Goal: Communication & Community: Answer question/provide support

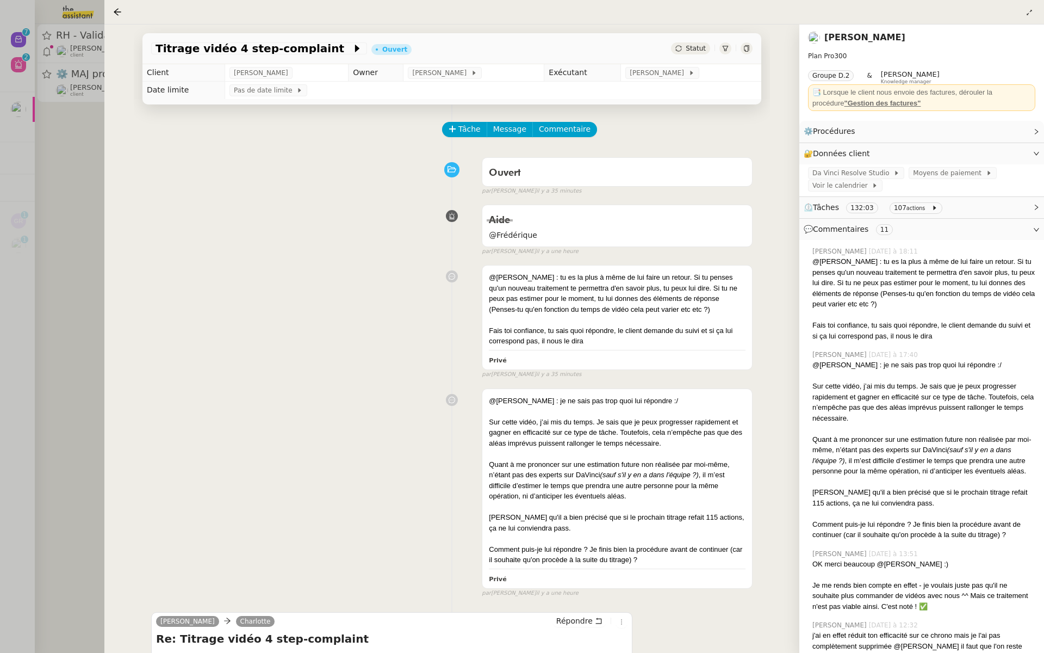
click at [55, 141] on div at bounding box center [522, 326] width 1044 height 653
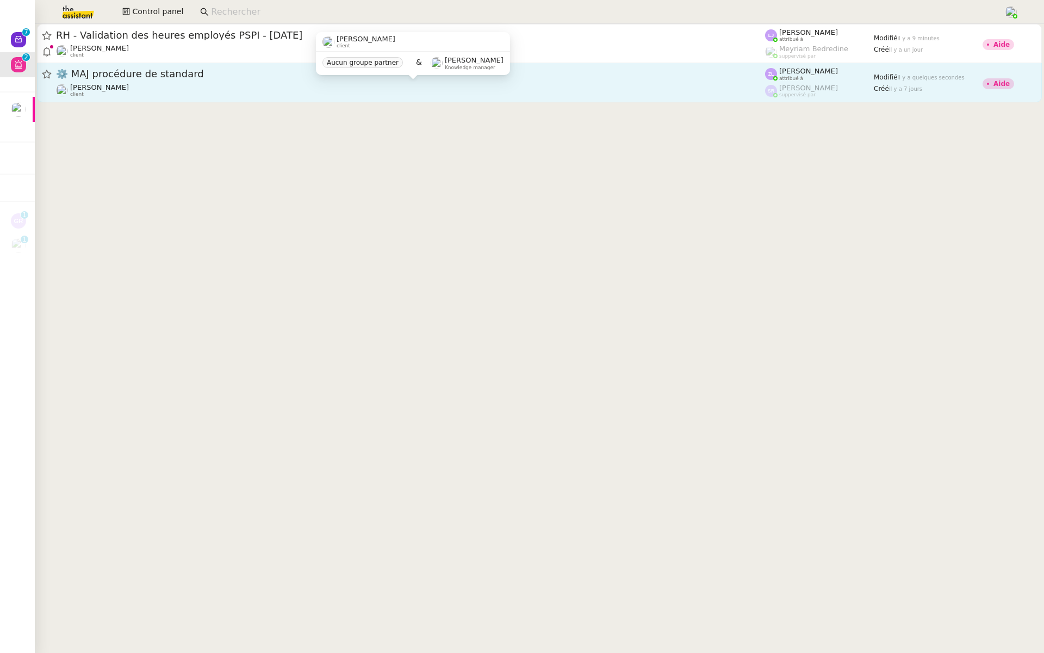
click at [130, 82] on div "⚙️ MAJ procédure de standard [PERSON_NAME] client" at bounding box center [410, 82] width 709 height 30
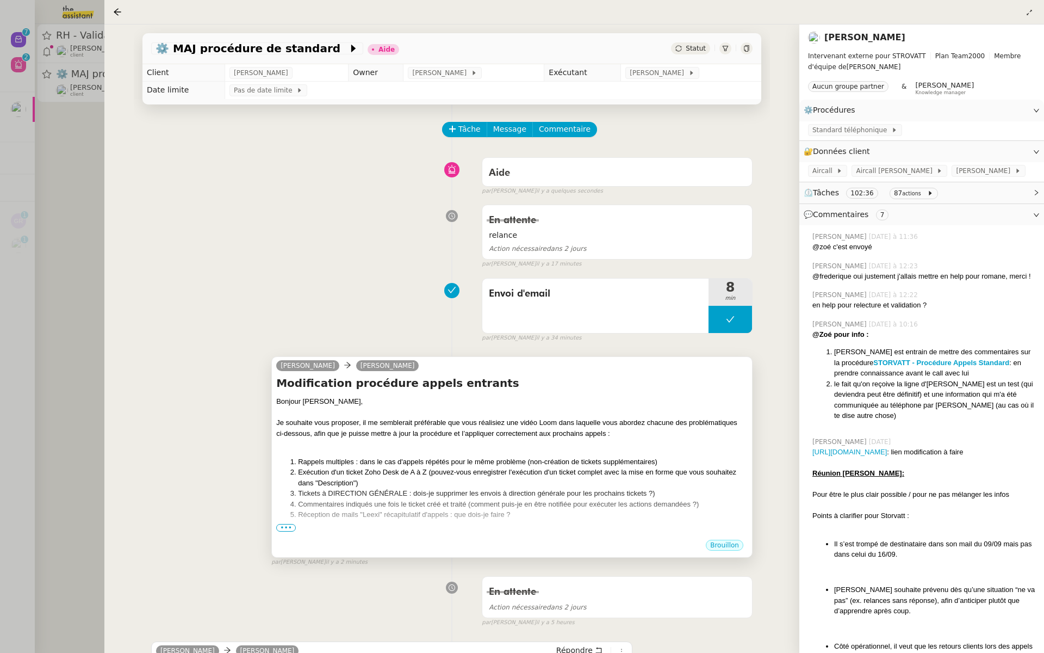
scroll to position [269, 0]
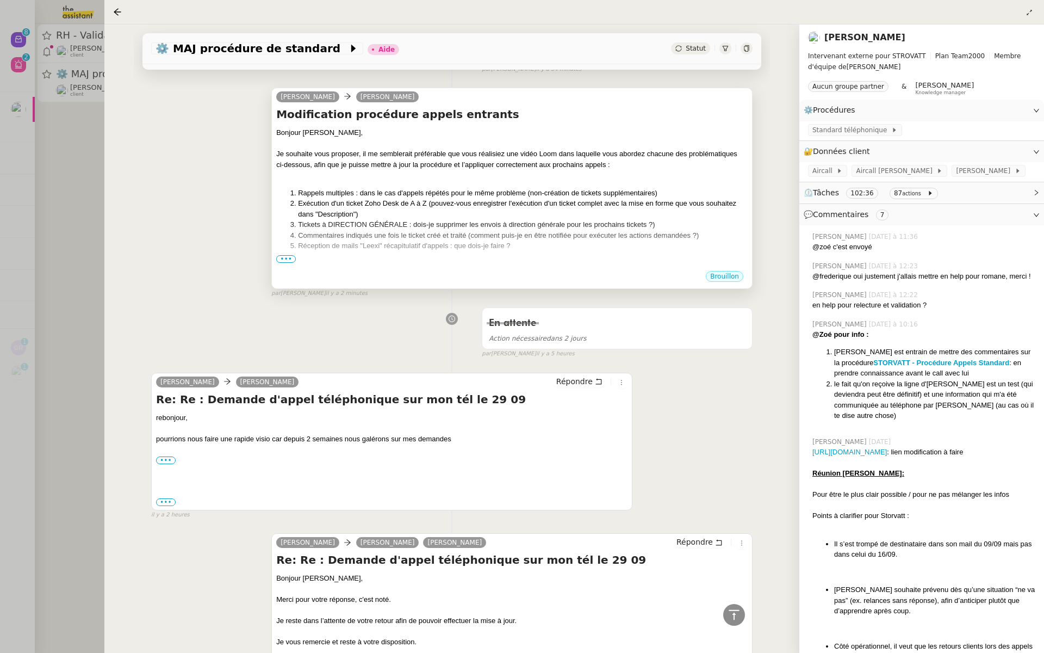
click at [281, 253] on div "[PERSON_NAME], Je souhaite vous proposer, il me semblerait préférable que vous …" at bounding box center [511, 263] width 471 height 272
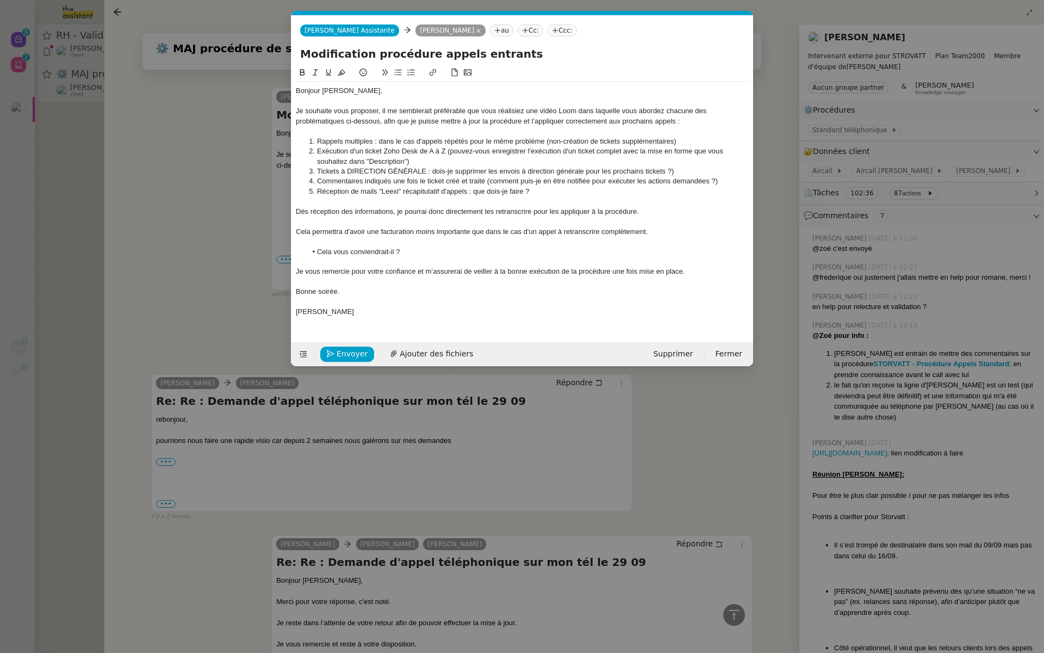
scroll to position [0, 23]
click at [418, 216] on div "Dès réception des informations, je pourrai donc directement les retranscrire po…" at bounding box center [522, 212] width 453 height 10
click at [406, 111] on div "Je souhaite vous proposer, il me semblerait préférable que vous réalisiez une v…" at bounding box center [522, 116] width 453 height 20
click at [689, 120] on div "Je souhaite vous proposer, il me semblerait préférable que vous réalisiez une v…" at bounding box center [522, 116] width 453 height 20
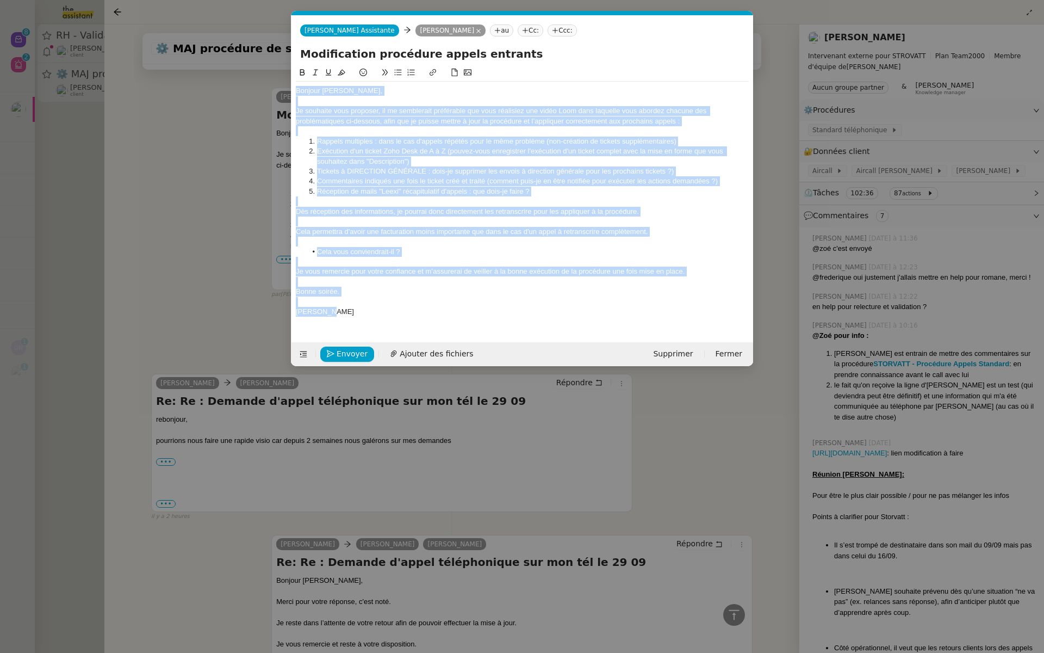
drag, startPoint x: 338, startPoint y: 313, endPoint x: 295, endPoint y: 91, distance: 225.5
click at [295, 91] on nz-spin "[PERSON_NAME], Je souhaite vous proposer, il me semblerait préférable que vous …" at bounding box center [522, 197] width 462 height 263
copy div "Loremip Dolors, Am consecte adip elitsedd, ei te incididunt utlaboreet dol magn…"
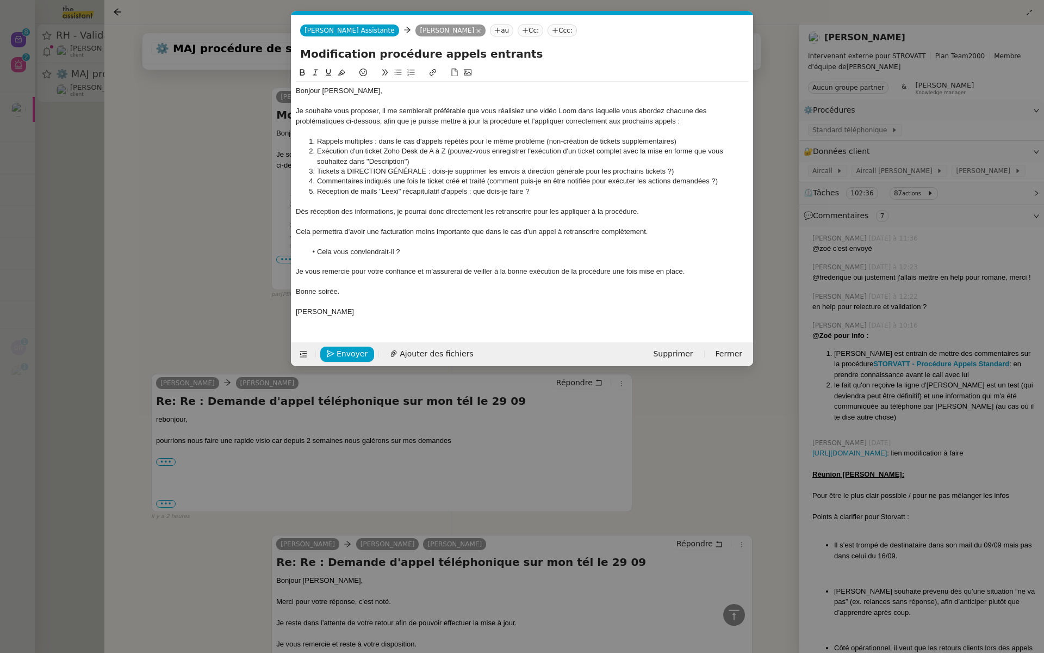
click at [29, 61] on nz-modal-container "Service TA - VOYAGE - PROPOSITION GLOBALE A utiliser dans le cadre de propositi…" at bounding box center [522, 326] width 1044 height 653
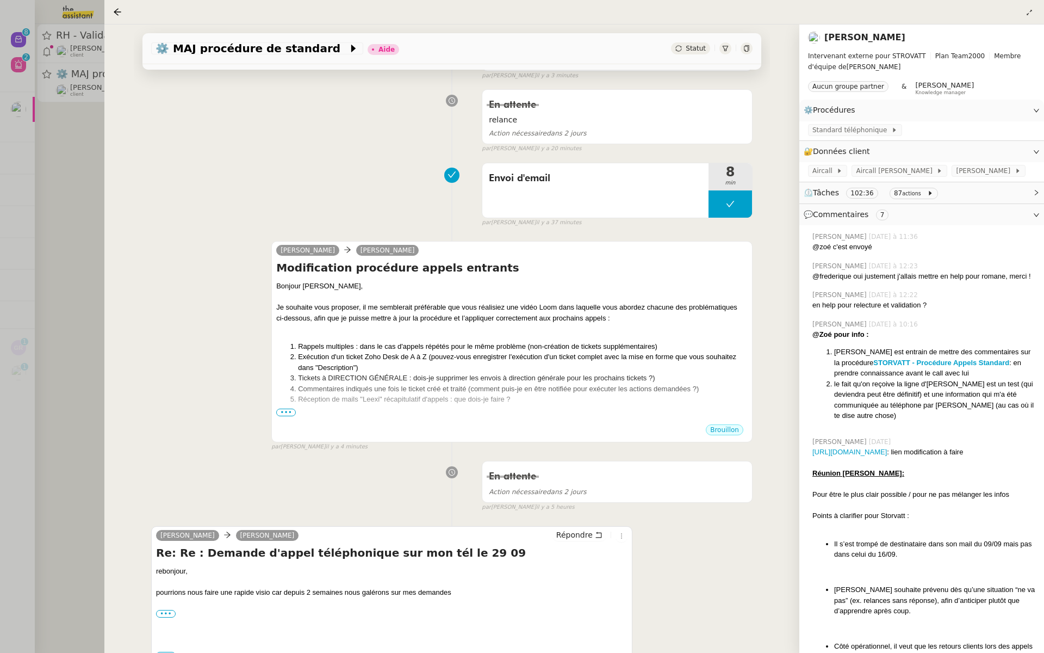
scroll to position [0, 0]
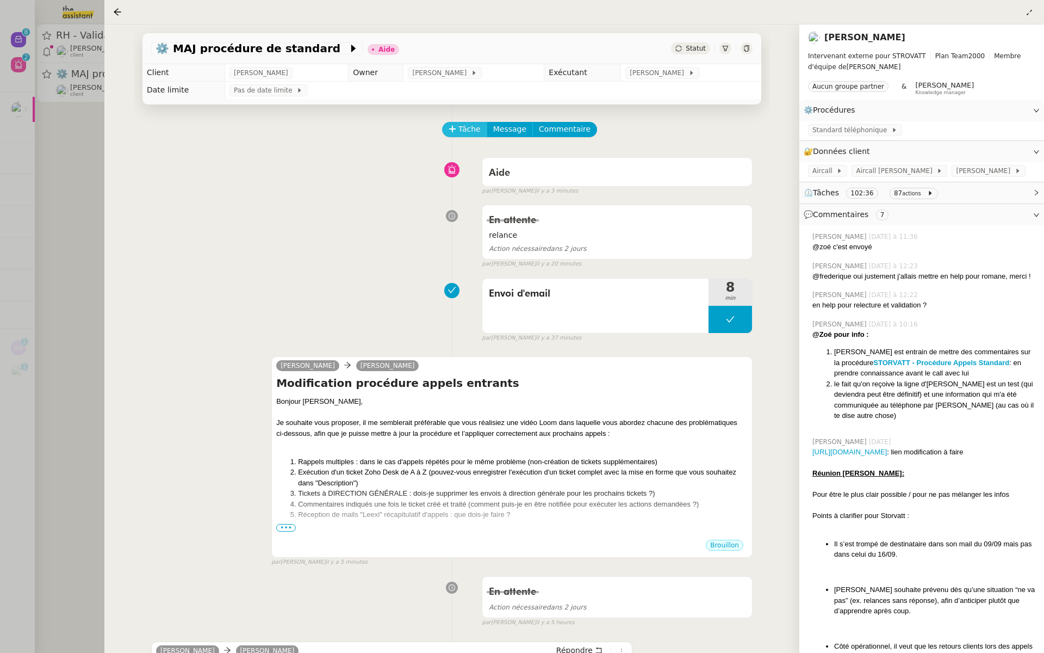
click at [462, 126] on span "Tâche" at bounding box center [469, 129] width 22 height 13
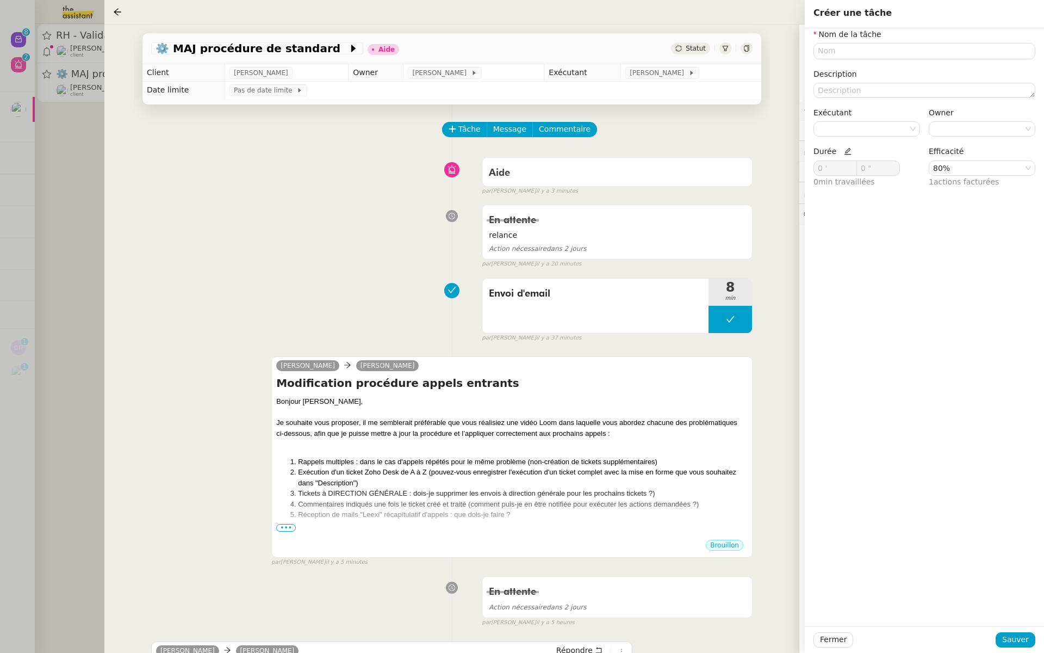
click at [294, 183] on div "Aide false par [PERSON_NAME] il y a 3 minutes" at bounding box center [451, 174] width 601 height 44
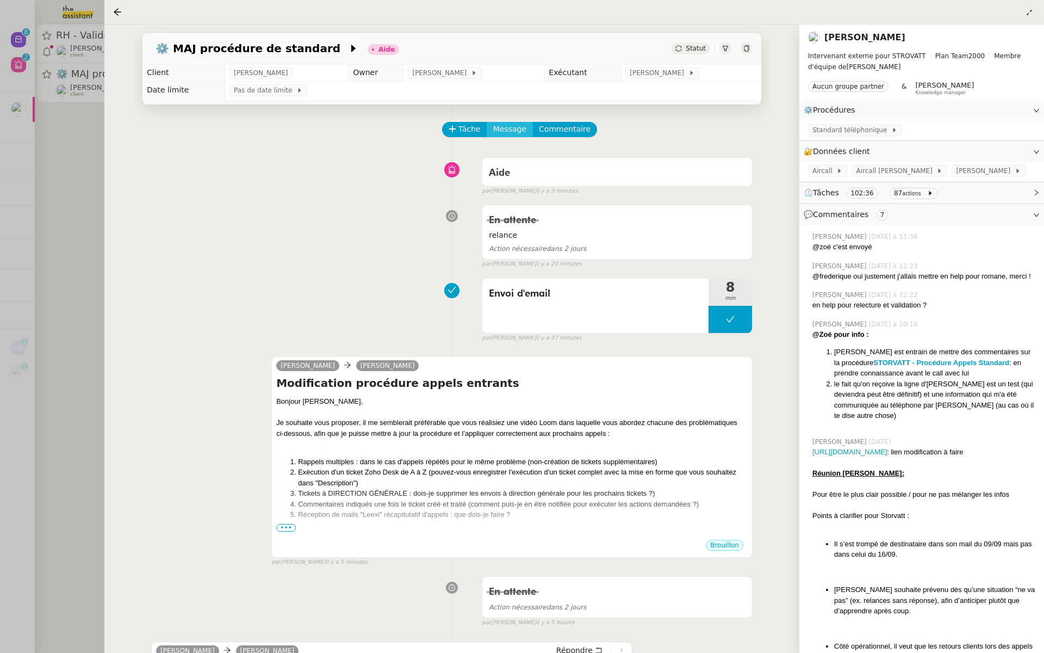
click at [500, 128] on span "Message" at bounding box center [509, 129] width 33 height 13
click at [519, 158] on span "Nouvelle conversation" at bounding box center [553, 160] width 96 height 9
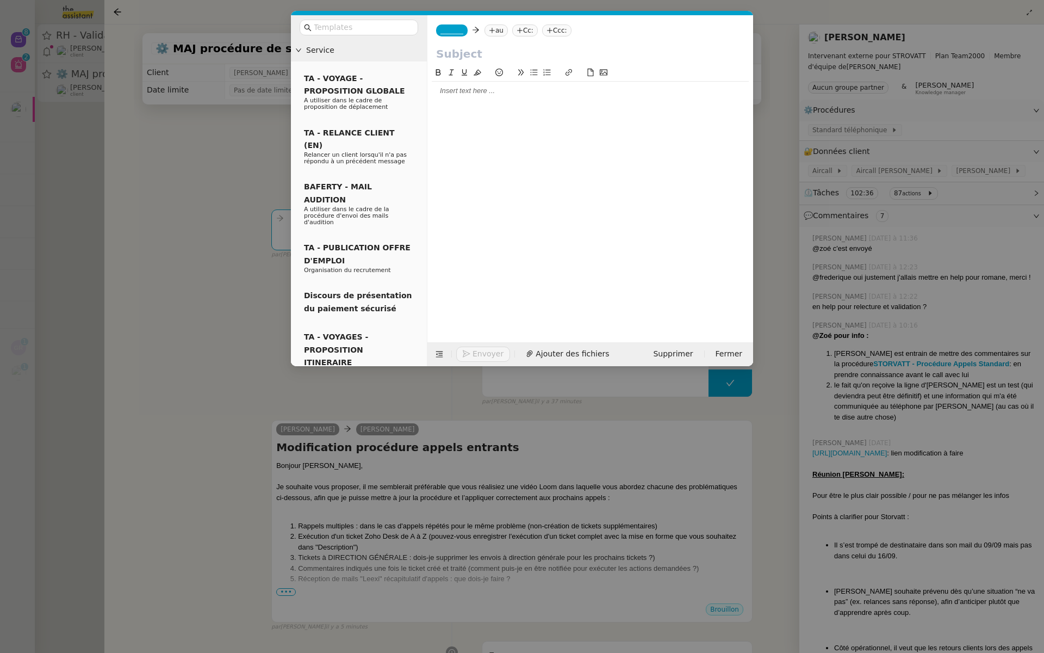
click at [464, 98] on div at bounding box center [590, 91] width 317 height 18
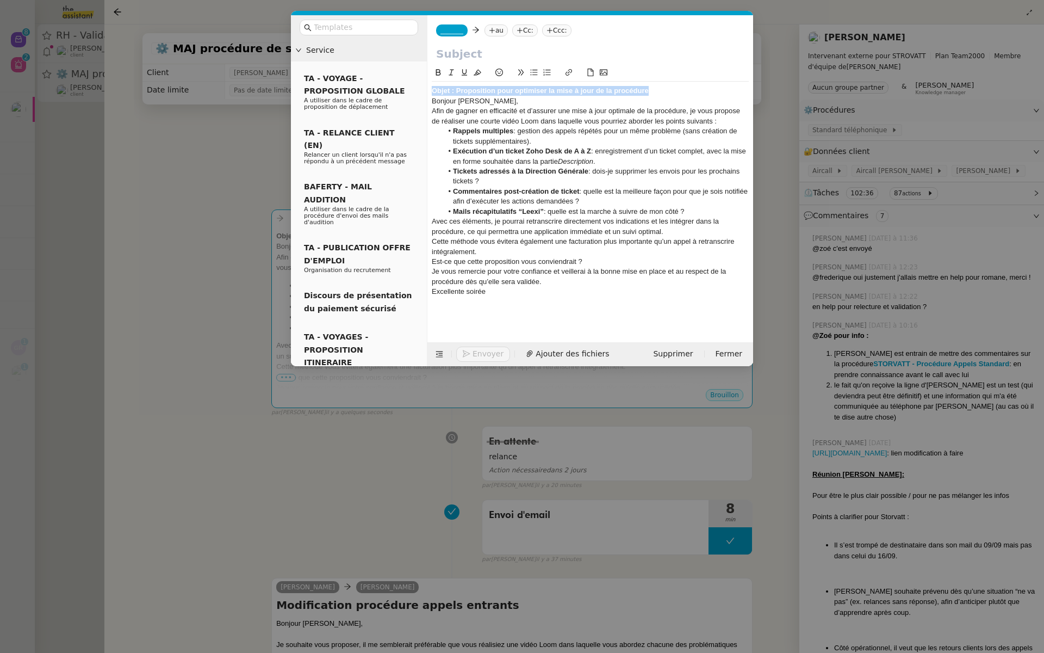
drag, startPoint x: 654, startPoint y: 92, endPoint x: 296, endPoint y: 77, distance: 358.1
click at [296, 77] on nz-layout "Service TA - VOYAGE - PROPOSITION GLOBALE A utiliser dans le cadre de propositi…" at bounding box center [522, 190] width 462 height 351
copy strong "Objet : Proposition pour optimiser la mise à jour de la procédure"
click at [467, 49] on input "text" at bounding box center [590, 54] width 308 height 16
paste input "Objet : Proposition pour optimiser la mise à jour de la procédure"
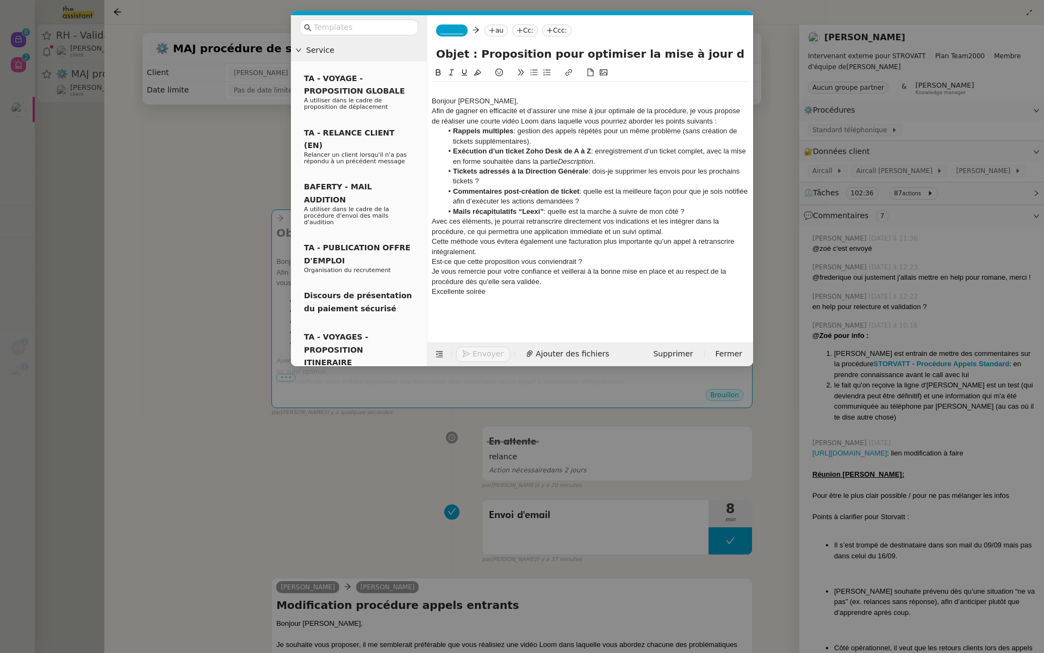
drag, startPoint x: 460, startPoint y: 55, endPoint x: 368, endPoint y: 43, distance: 92.7
click at [368, 43] on nz-layout "Service TA - VOYAGE - PROPOSITION GLOBALE A utiliser dans le cadre de propositi…" at bounding box center [522, 190] width 462 height 351
type input "Proposition pour optimiser la mise à jour de la procédure"
click at [487, 100] on div "Bonjour [PERSON_NAME]," at bounding box center [590, 101] width 317 height 10
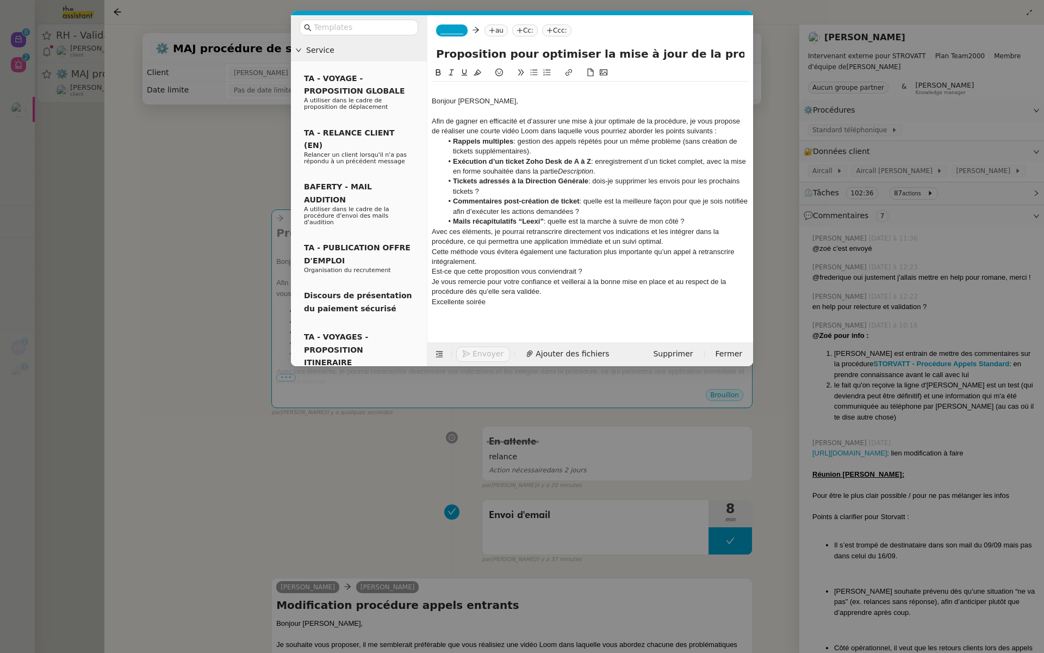
click at [724, 128] on div "Afin de gagner en efficacité et d’assurer une mise à jour optimale de la procéd…" at bounding box center [590, 126] width 317 height 20
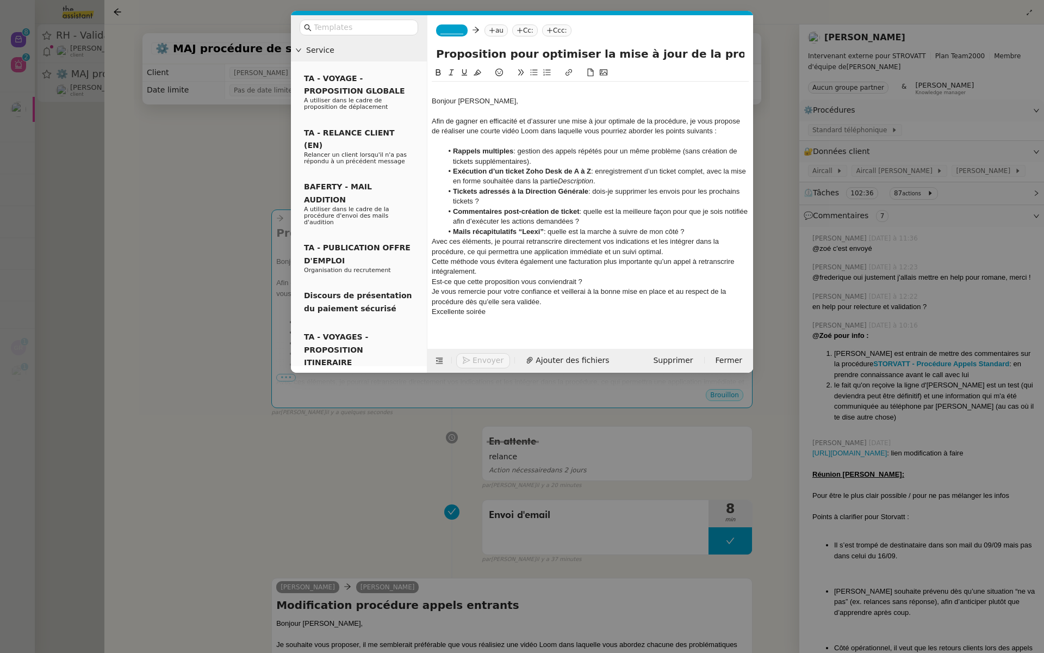
click at [158, 287] on nz-modal-container "Service TA - VOYAGE - PROPOSITION GLOBALE A utiliser dans le cadre de propositi…" at bounding box center [522, 326] width 1044 height 653
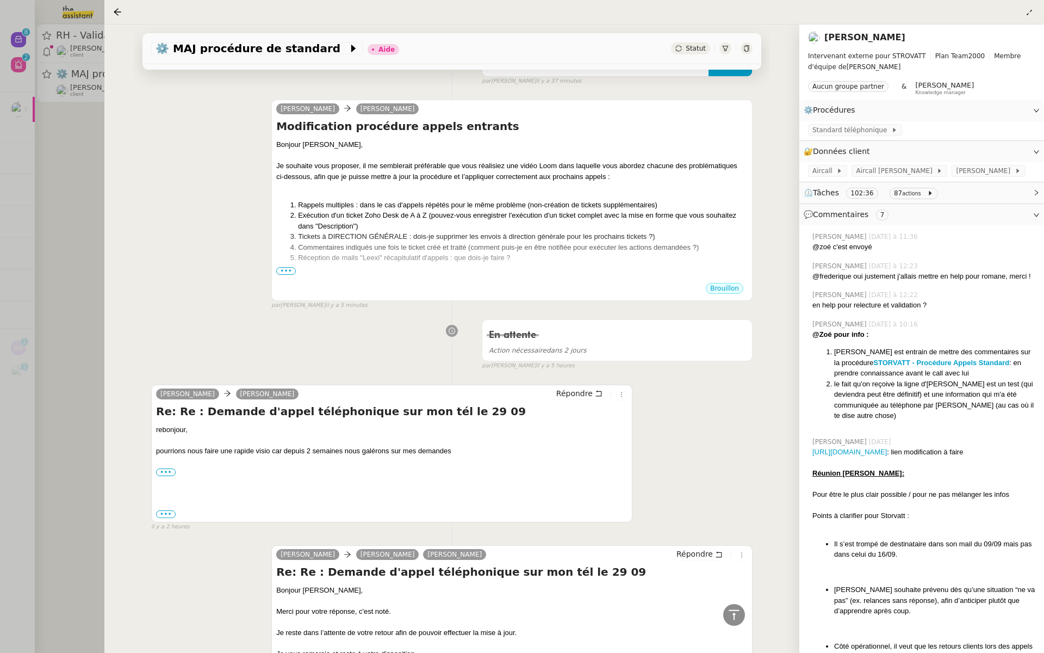
scroll to position [461, 0]
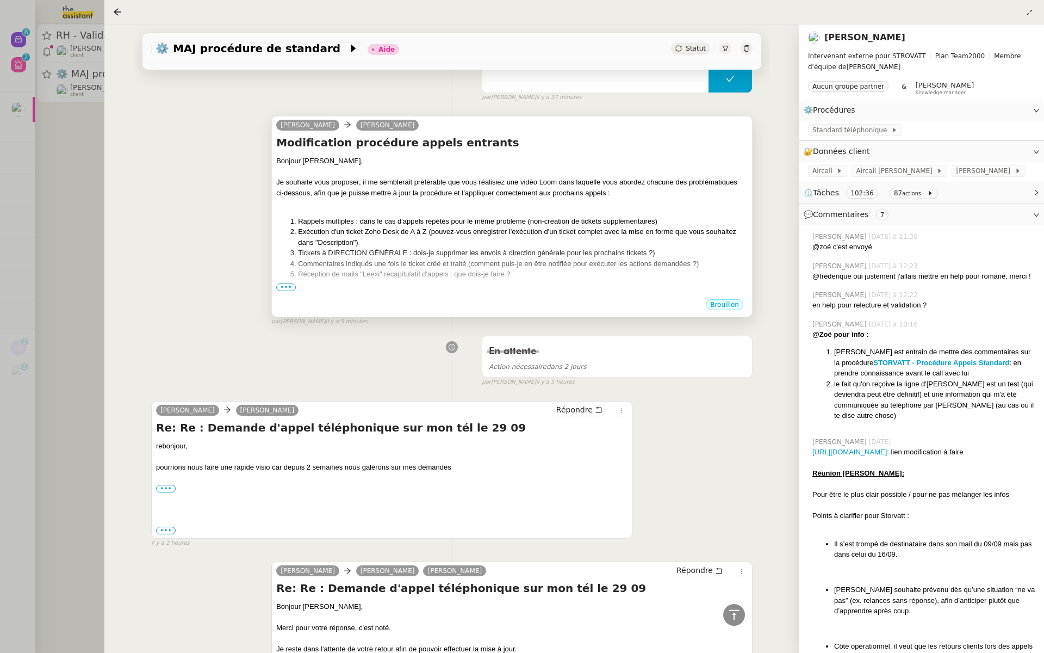
click at [283, 297] on div "Dès réception des informations, je pourrai donc directement les retranscrire po…" at bounding box center [511, 302] width 471 height 11
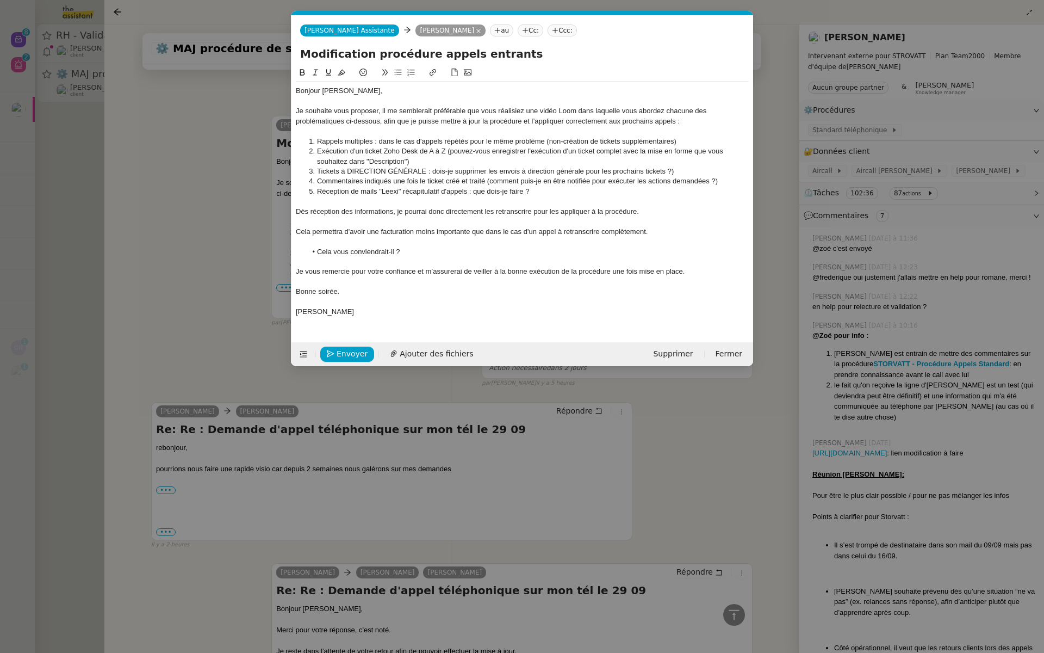
scroll to position [0, 23]
click at [213, 203] on nz-modal-container "Service TA - VOYAGE - PROPOSITION GLOBALE A utiliser dans le cadre de propositi…" at bounding box center [522, 326] width 1044 height 653
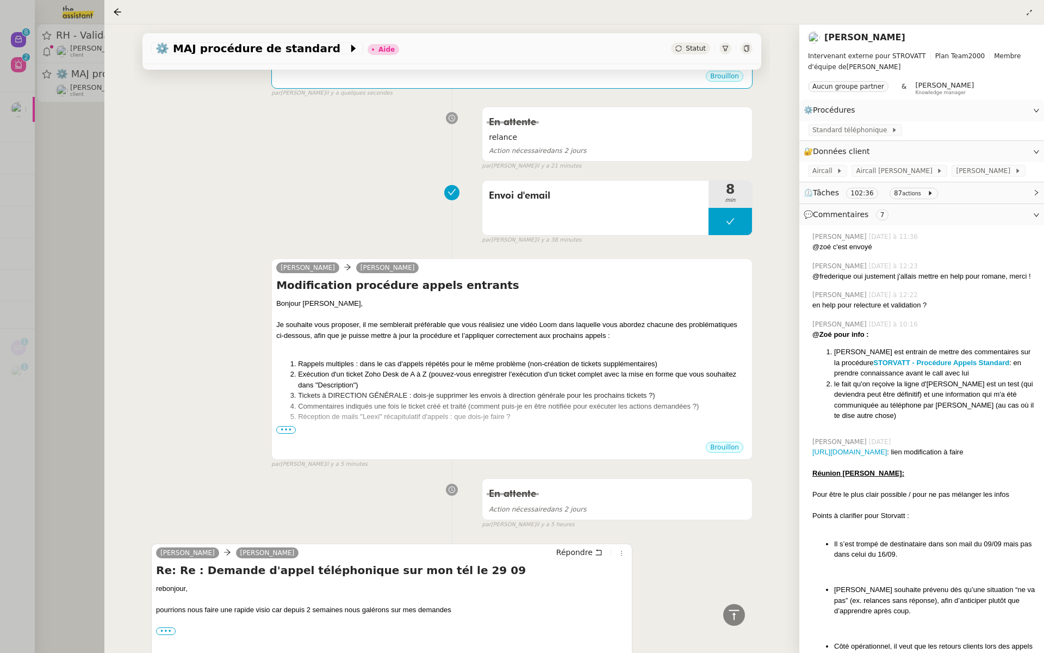
scroll to position [0, 0]
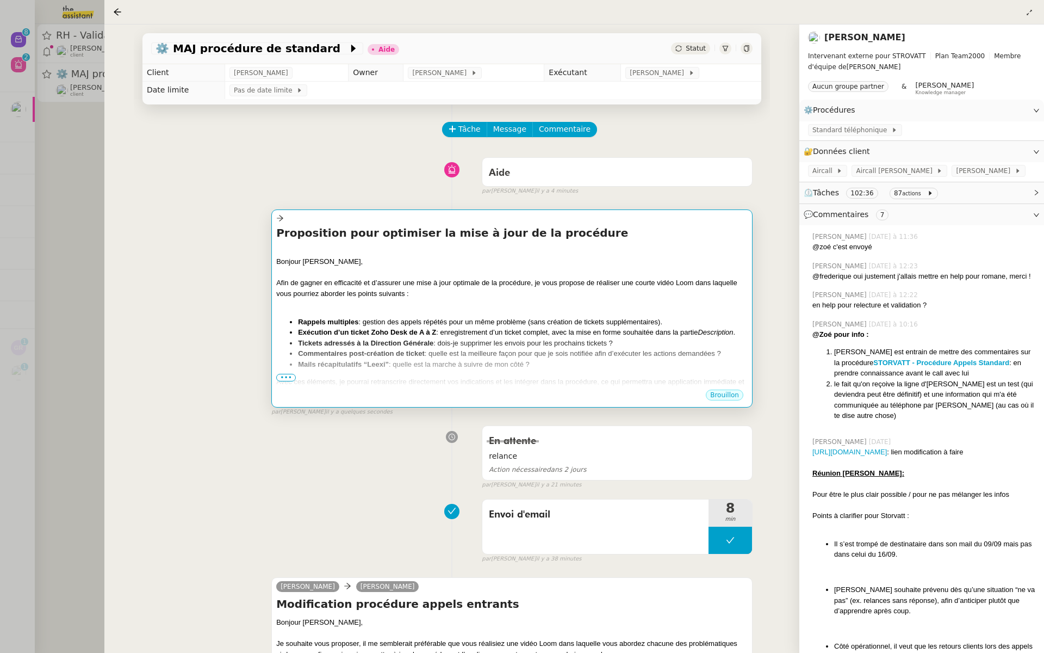
click at [282, 378] on span "•••" at bounding box center [286, 378] width 20 height 8
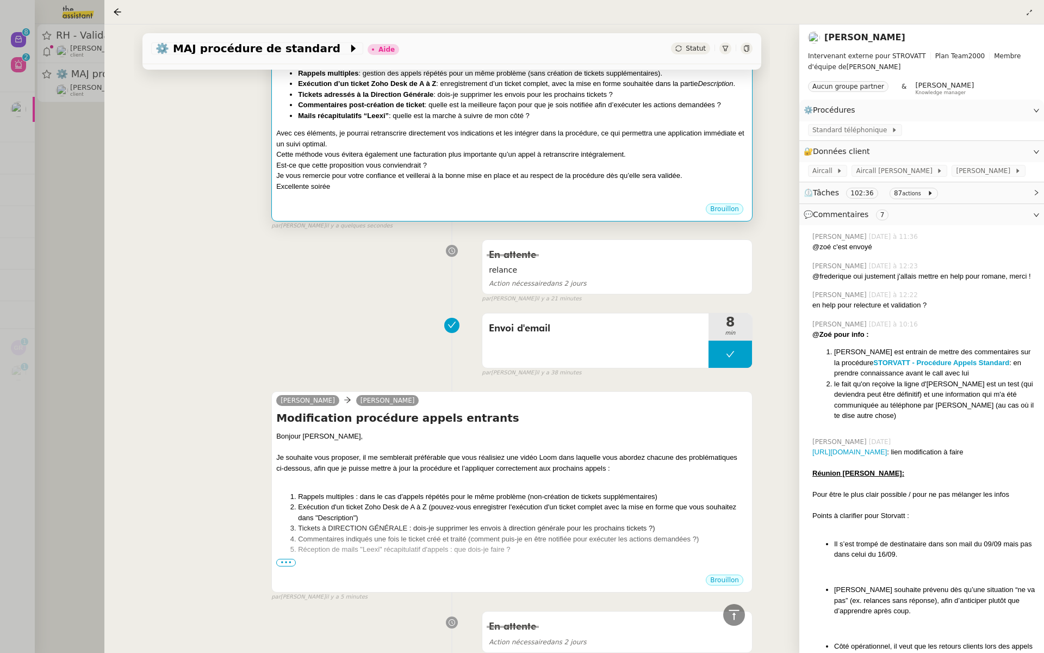
scroll to position [96, 0]
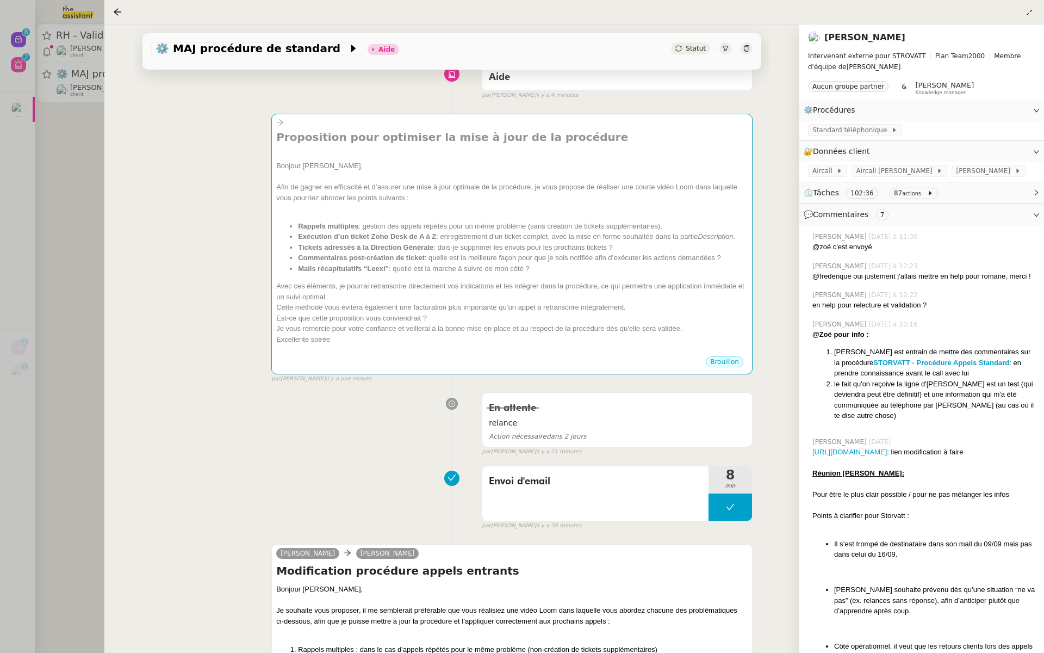
drag, startPoint x: 547, startPoint y: 273, endPoint x: 268, endPoint y: 207, distance: 286.6
click at [268, 207] on div "Proposition pour optimiser la mise à jour de la procédure Bonjour [PERSON_NAME]…" at bounding box center [451, 243] width 601 height 279
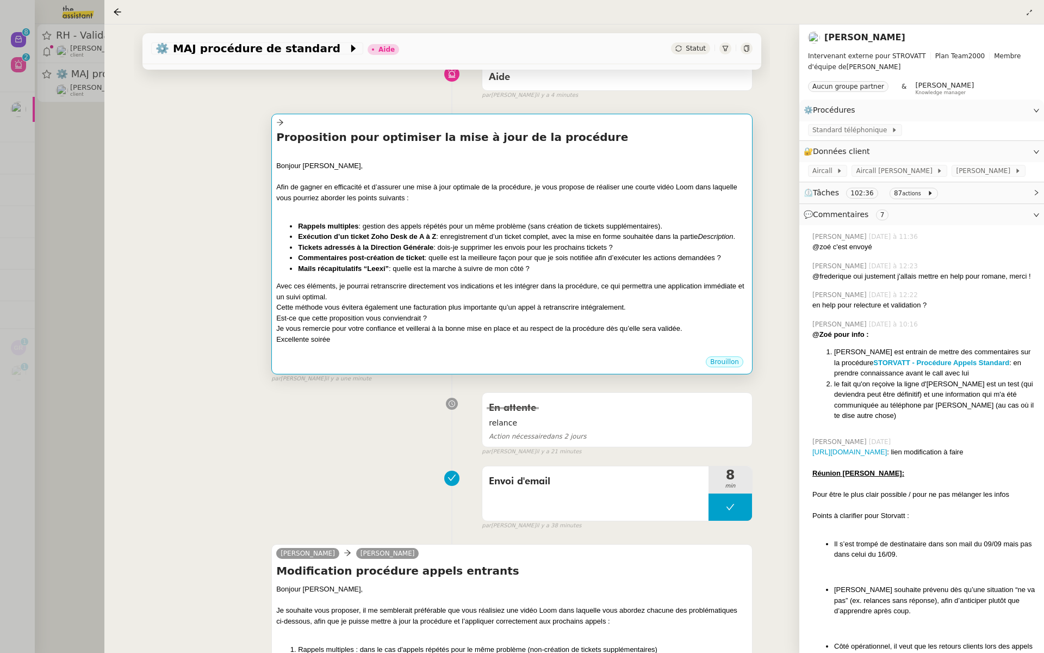
click at [433, 157] on div at bounding box center [511, 155] width 471 height 11
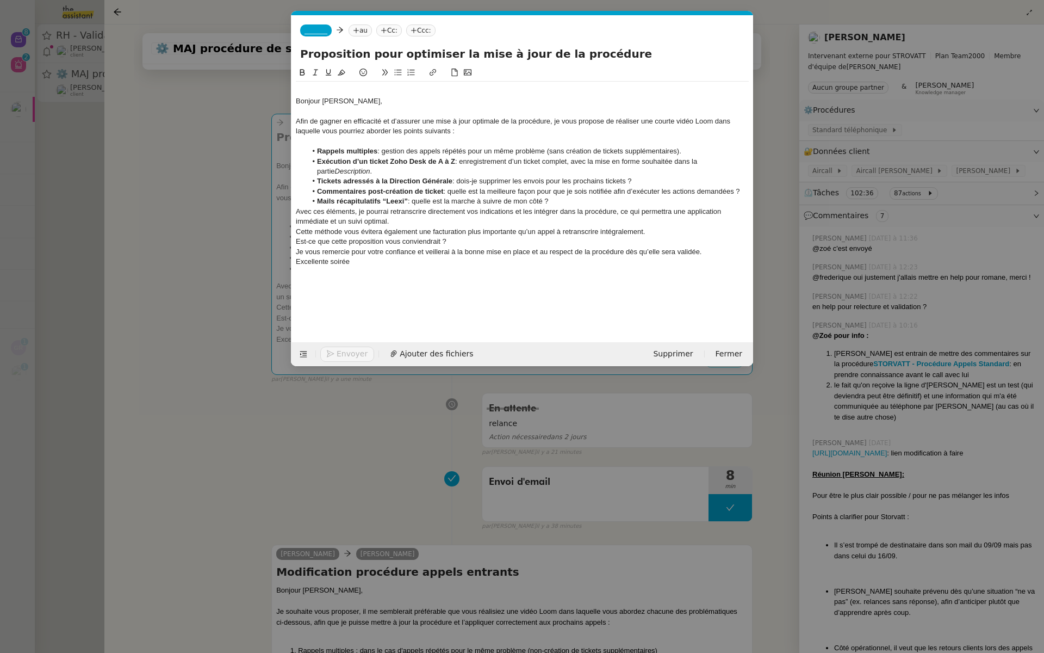
scroll to position [0, 23]
drag, startPoint x: 561, startPoint y: 202, endPoint x: 314, endPoint y: 152, distance: 252.3
click at [314, 152] on ul "Rappels multiples : gestion des appels répétés pour un même problème (sans créa…" at bounding box center [522, 176] width 453 height 60
click at [409, 71] on icon at bounding box center [411, 73] width 8 height 8
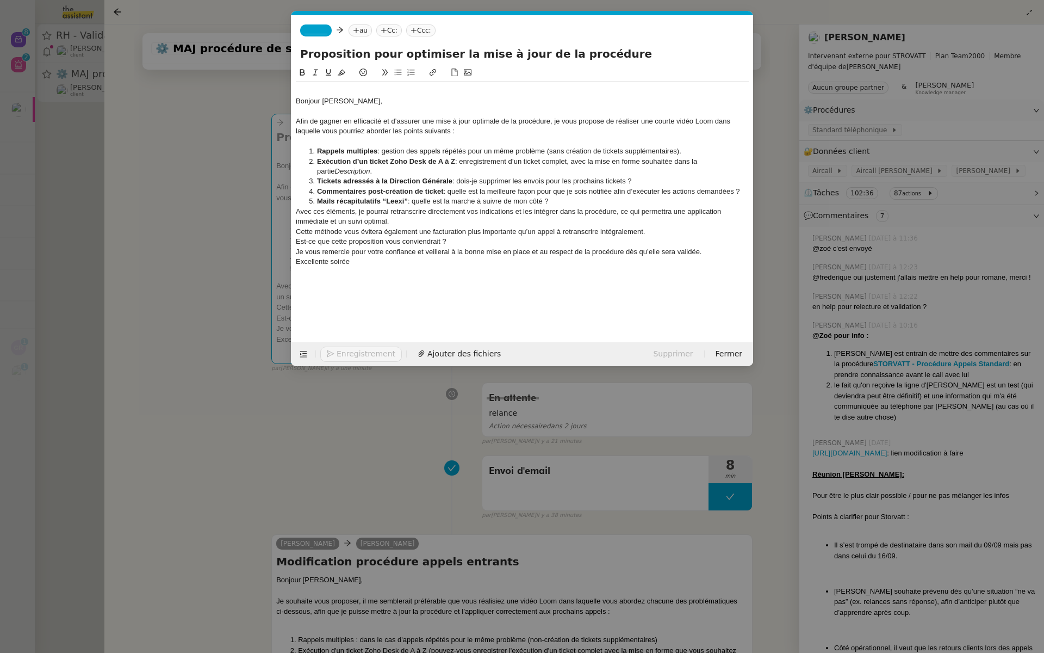
click at [336, 146] on li "Rappels multiples : gestion des appels répétés pour un même problème (sans créa…" at bounding box center [528, 151] width 443 height 10
click at [593, 202] on li "Mails récapitulatifs “Leexi” : quelle est la marche à suivre de mon côté ?" at bounding box center [528, 201] width 443 height 10
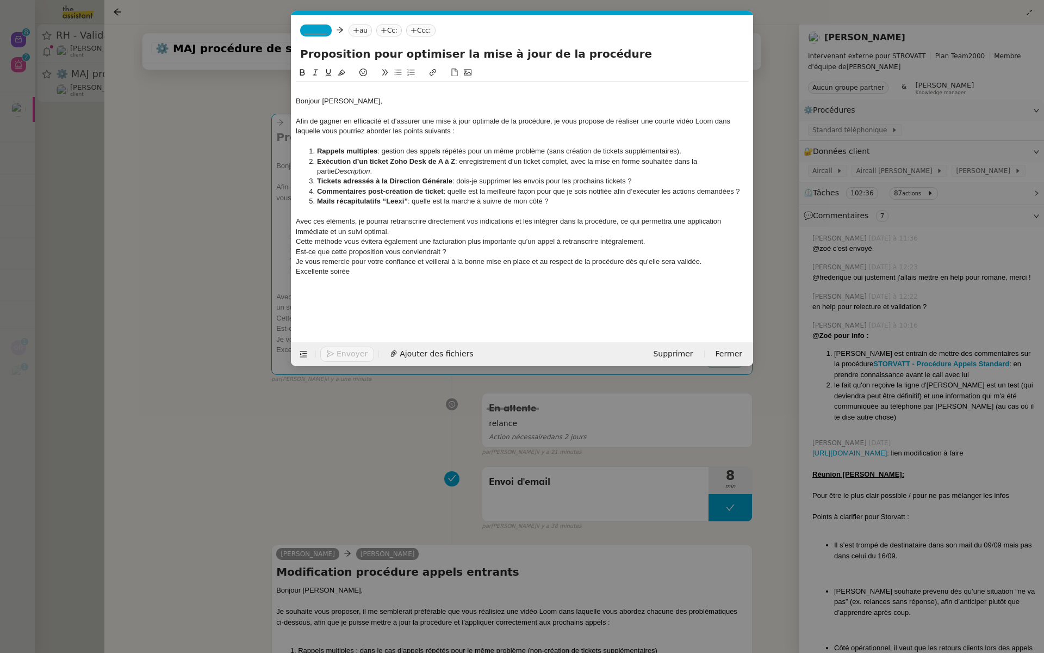
click at [402, 235] on div "Avec ces éléments, je pourrai retranscrire directement vos indications et les i…" at bounding box center [522, 226] width 453 height 20
click at [656, 241] on div "Cette méthode vous évitera également une facturation plus importante qu’un appe…" at bounding box center [522, 242] width 453 height 10
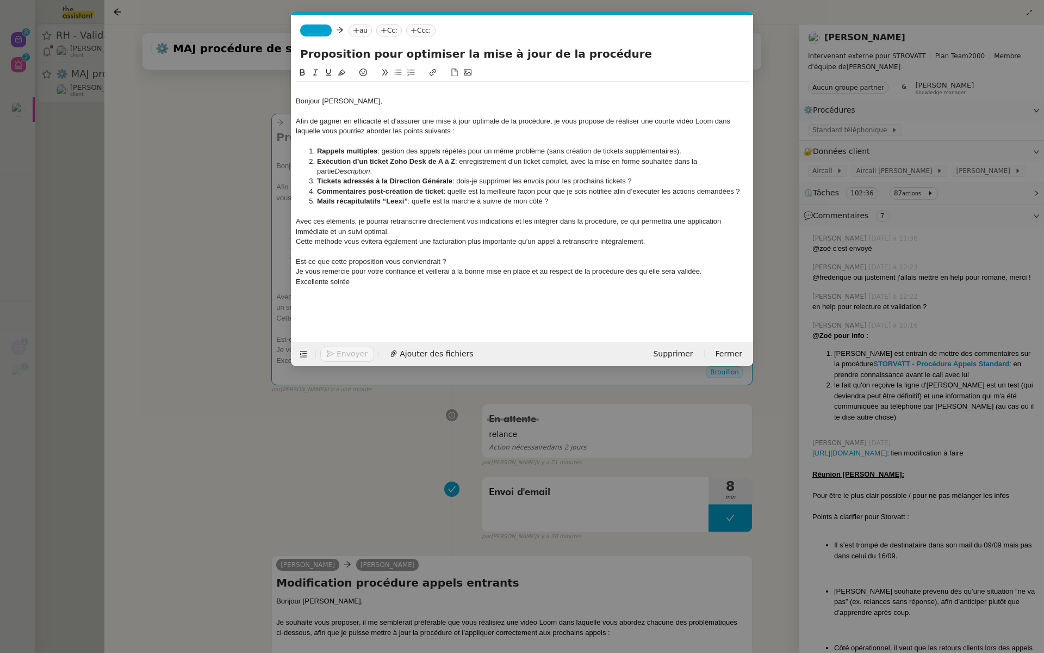
click at [442, 261] on div "Est-ce que cette proposition vous conviendrait ?" at bounding box center [522, 262] width 453 height 10
drag, startPoint x: 334, startPoint y: 262, endPoint x: 288, endPoint y: 260, distance: 46.2
click at [288, 260] on nz-modal-container "Service TA - VOYAGE - PROPOSITION GLOBALE A utiliser dans le cadre de propositi…" at bounding box center [522, 326] width 1044 height 653
click at [370, 263] on div "Cette proposition vous conviendrait-elle ?" at bounding box center [522, 262] width 453 height 10
drag, startPoint x: 434, startPoint y: 264, endPoint x: 266, endPoint y: 257, distance: 168.2
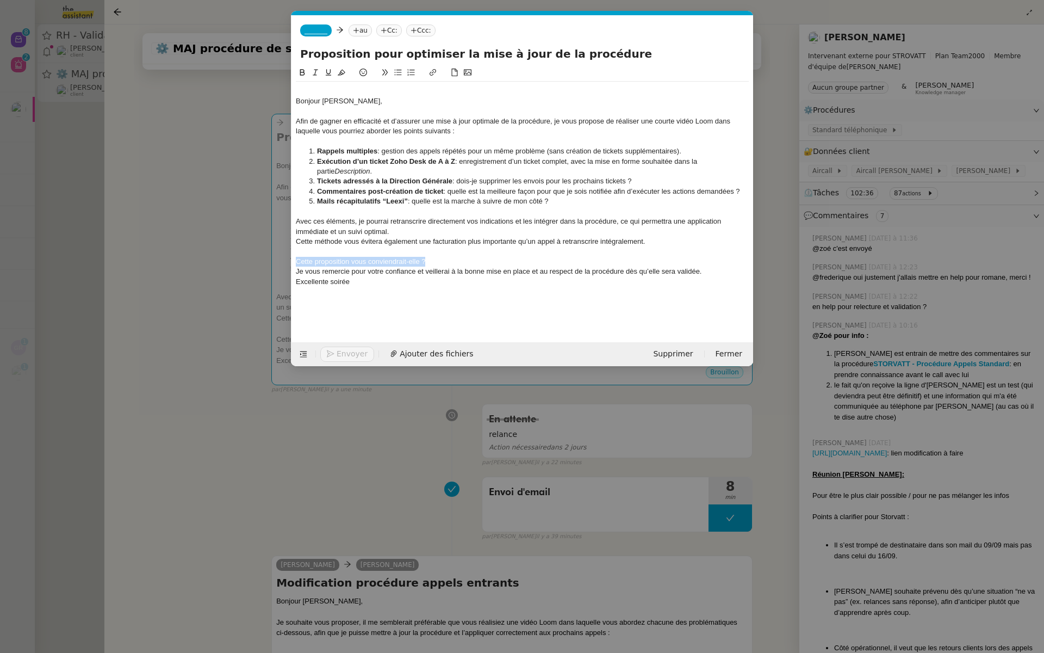
click at [266, 257] on nz-modal-container "Service TA - VOYAGE - PROPOSITION GLOBALE A utiliser dans le cadre de propositi…" at bounding box center [522, 326] width 1044 height 653
click at [396, 71] on icon at bounding box center [398, 73] width 8 height 8
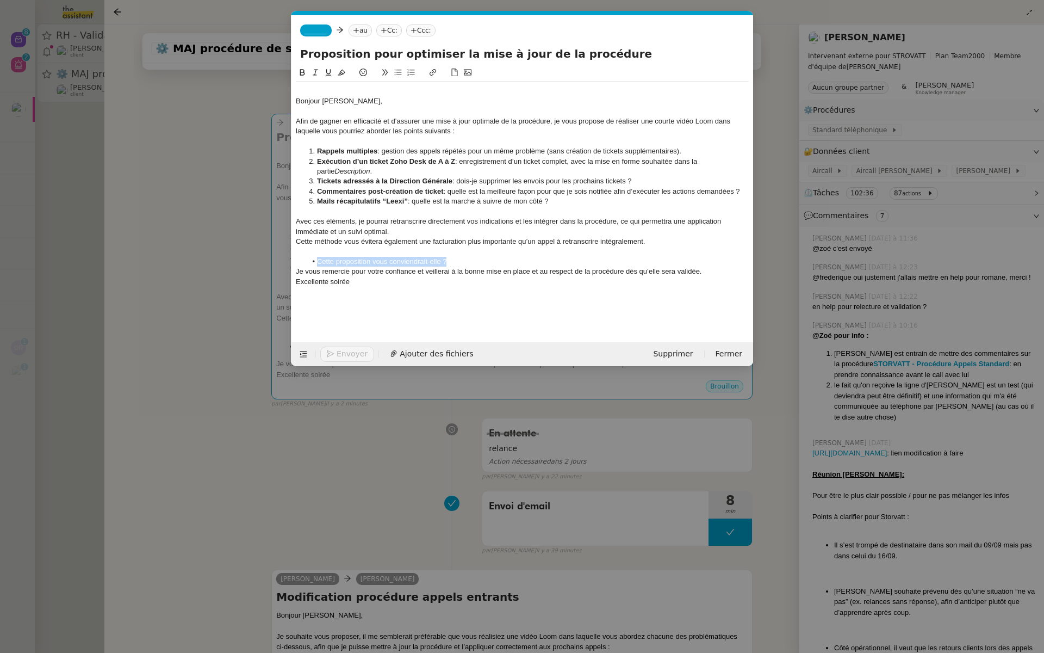
click at [462, 262] on li "Cette proposition vous conviendrait-elle ?" at bounding box center [528, 262] width 443 height 10
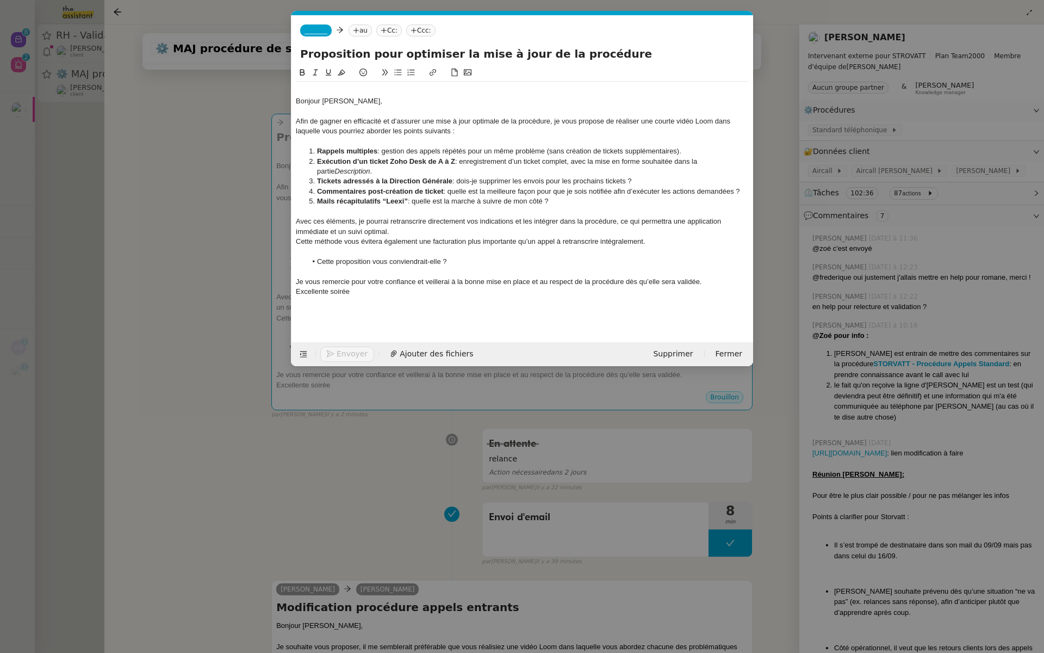
click at [240, 463] on nz-modal-container "Service TA - VOYAGE - PROPOSITION GLOBALE A utiliser dans le cadre de propositi…" at bounding box center [522, 326] width 1044 height 653
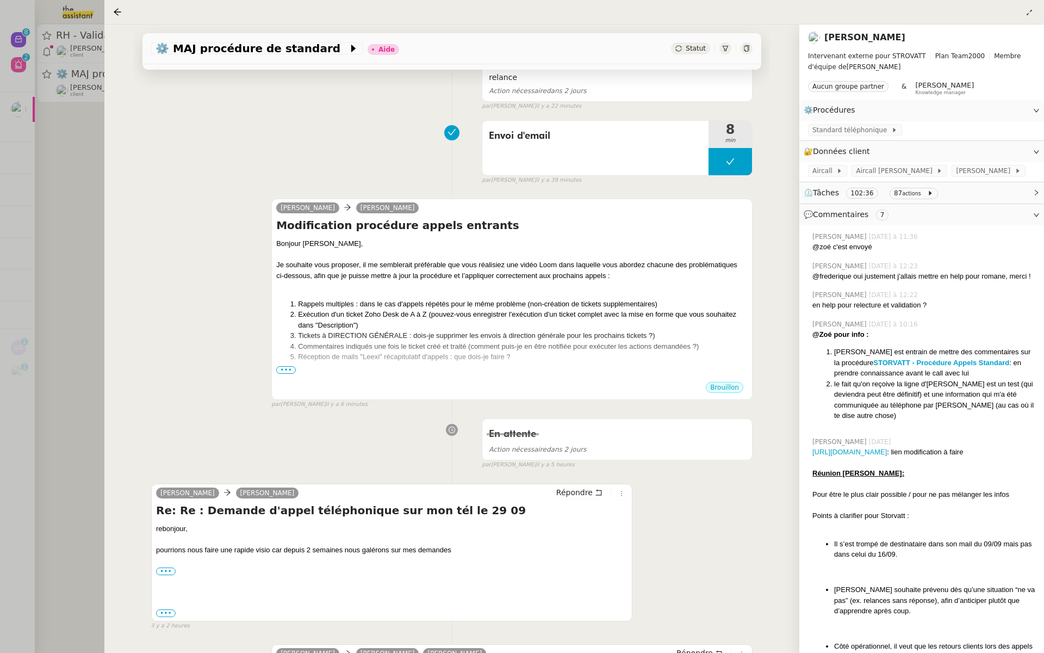
scroll to position [563, 0]
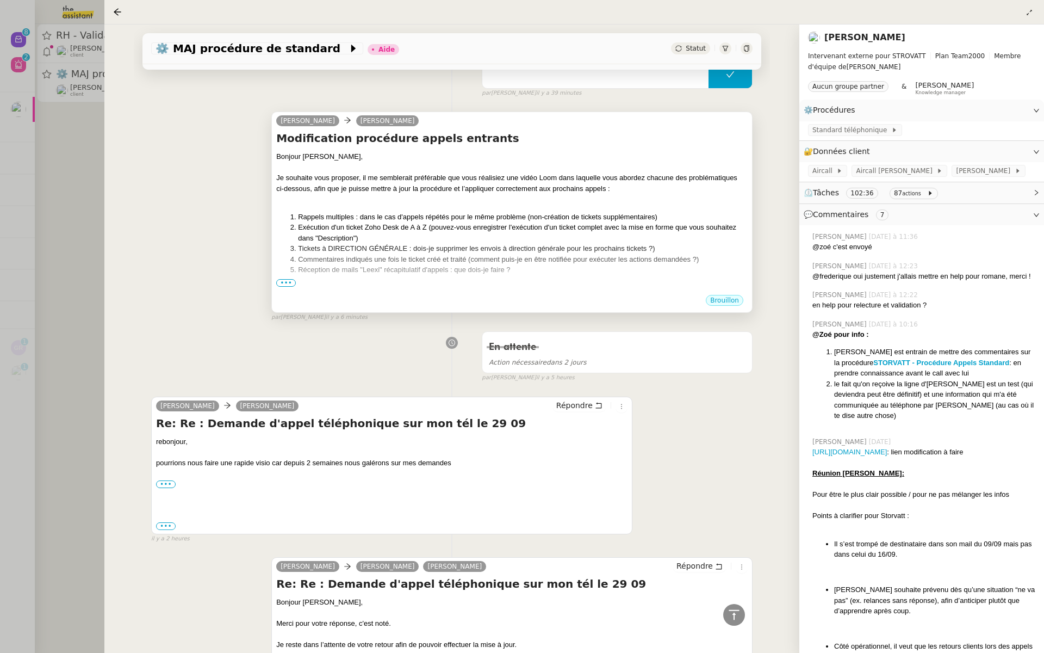
click at [282, 279] on span "•••" at bounding box center [286, 283] width 20 height 8
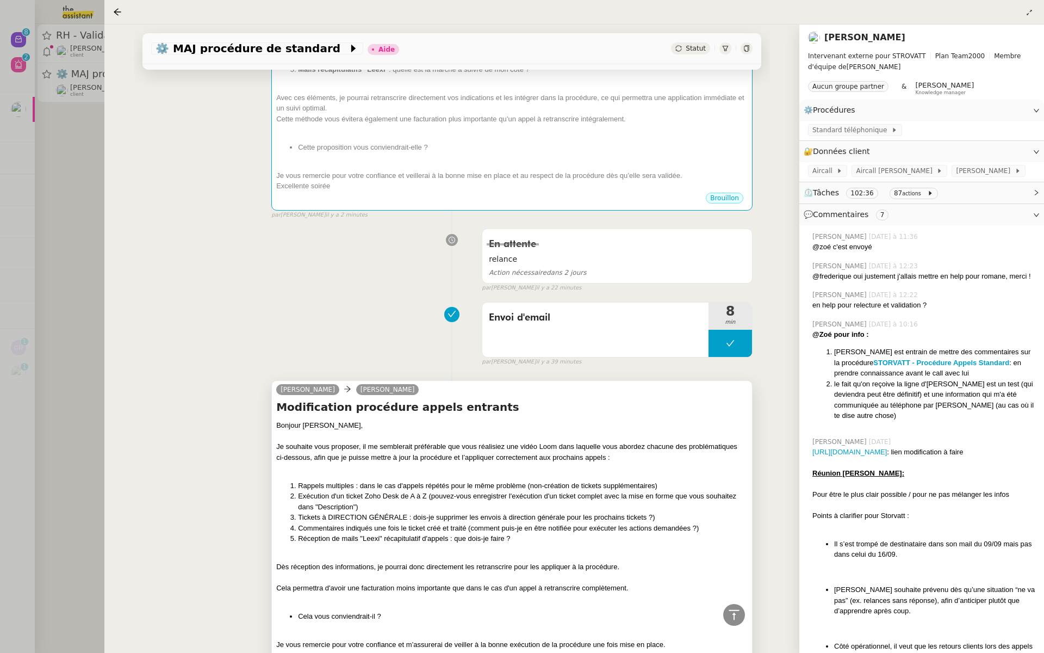
scroll to position [108, 0]
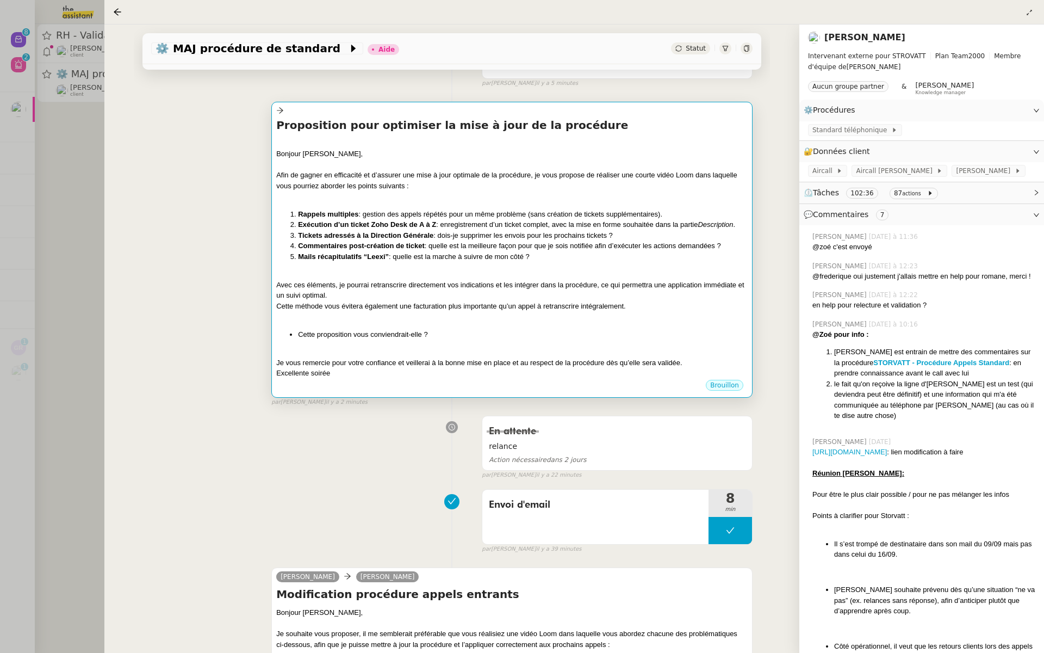
click at [492, 325] on div "[PERSON_NAME], Afin de gagner en efficacité et d’assurer une mise à jour optima…" at bounding box center [511, 258] width 471 height 240
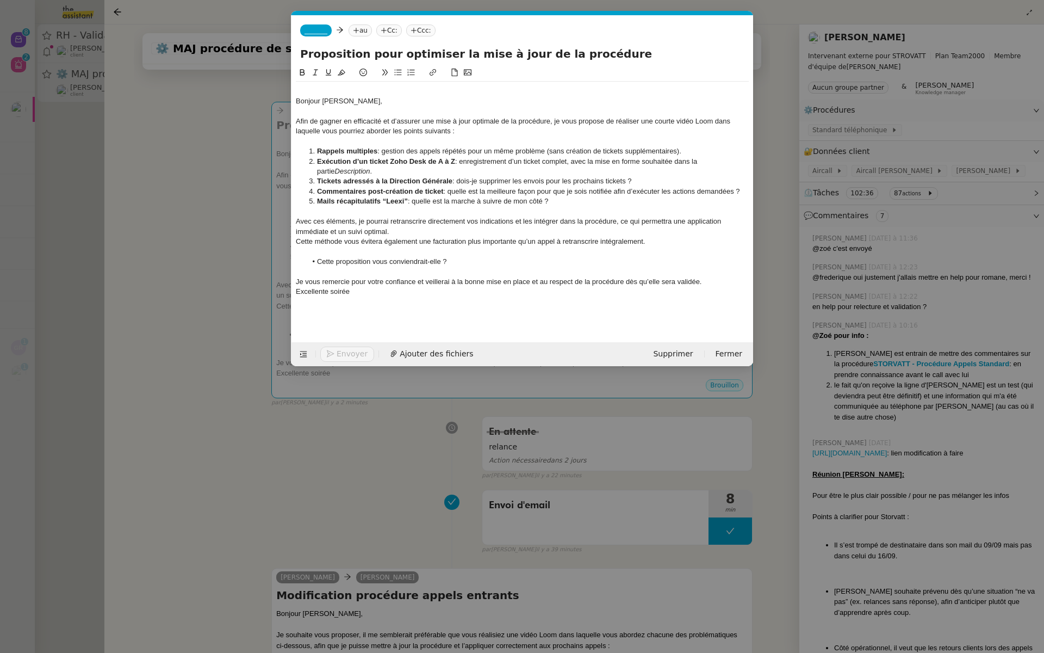
scroll to position [0, 23]
drag, startPoint x: 362, startPoint y: 289, endPoint x: 288, endPoint y: 270, distance: 76.4
click at [288, 270] on nz-modal-container "Service TA - VOYAGE - PROPOSITION GLOBALE A utiliser dans le cadre de propositi…" at bounding box center [522, 326] width 1044 height 653
click at [312, 71] on icon at bounding box center [316, 73] width 8 height 8
click at [419, 302] on div "[PERSON_NAME], Afin de gagner en efficacité et d’assurer une mise à jour optima…" at bounding box center [522, 195] width 453 height 259
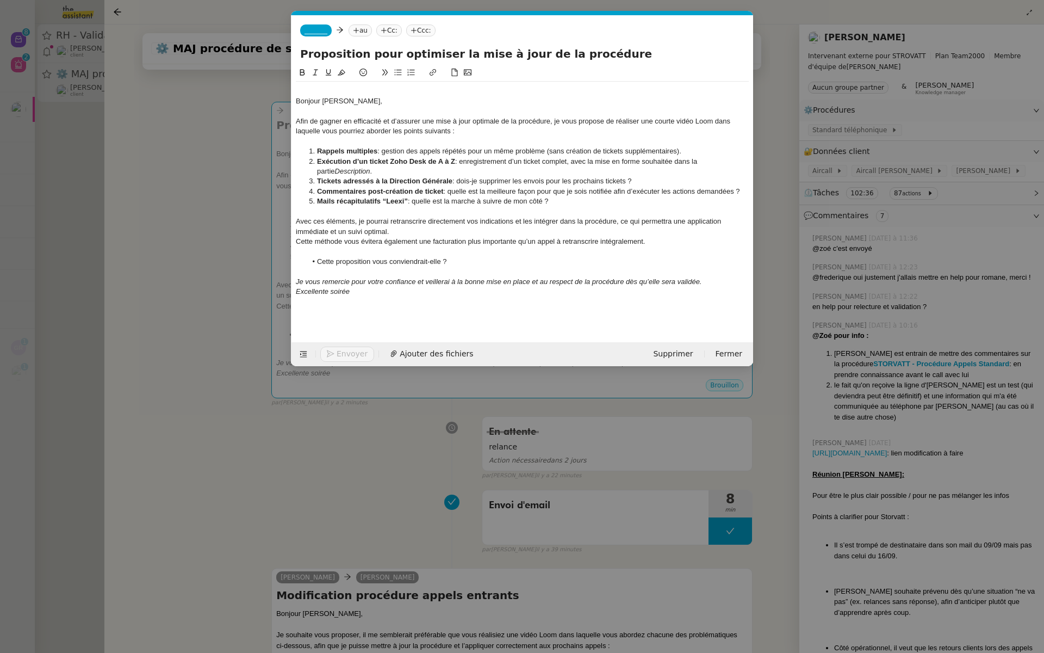
click at [207, 252] on nz-modal-container "Service TA - VOYAGE - PROPOSITION GLOBALE A utiliser dans le cadre de propositi…" at bounding box center [522, 326] width 1044 height 653
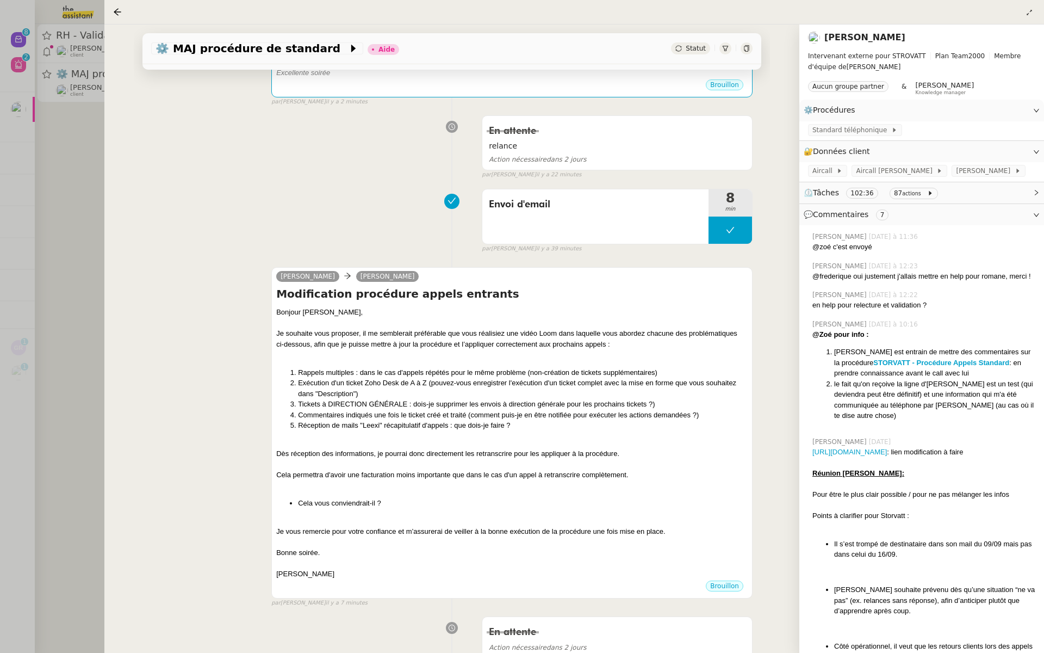
scroll to position [438, 0]
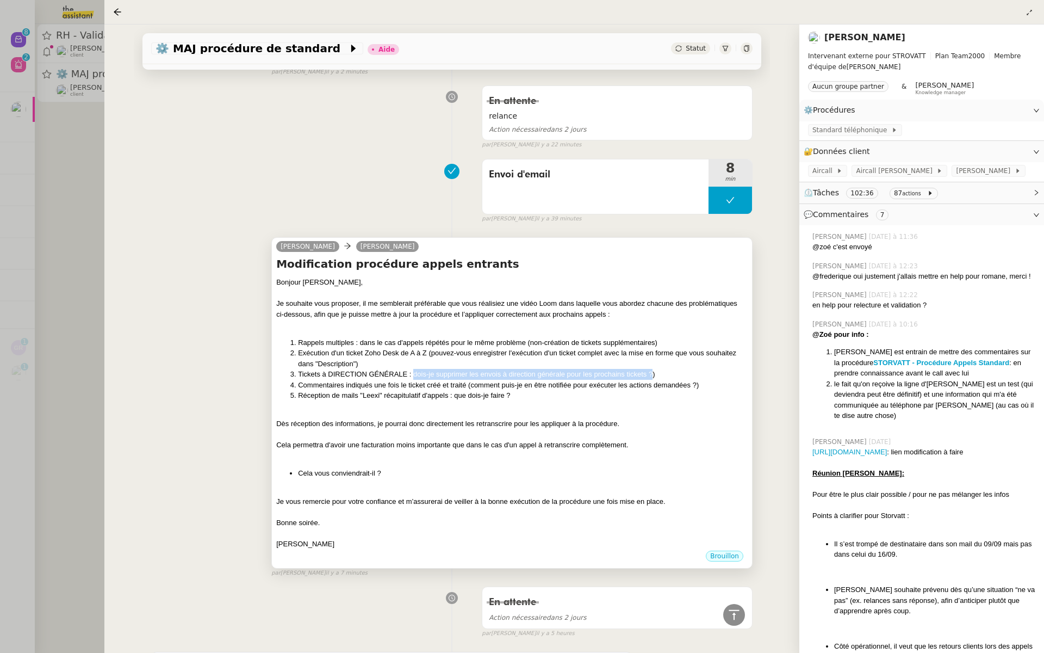
drag, startPoint x: 650, startPoint y: 373, endPoint x: 411, endPoint y: 374, distance: 239.3
click at [411, 374] on li "Tickets à DIRECTION GÉNÉRALE : dois-je supprimer les envois à direction général…" at bounding box center [523, 374] width 450 height 11
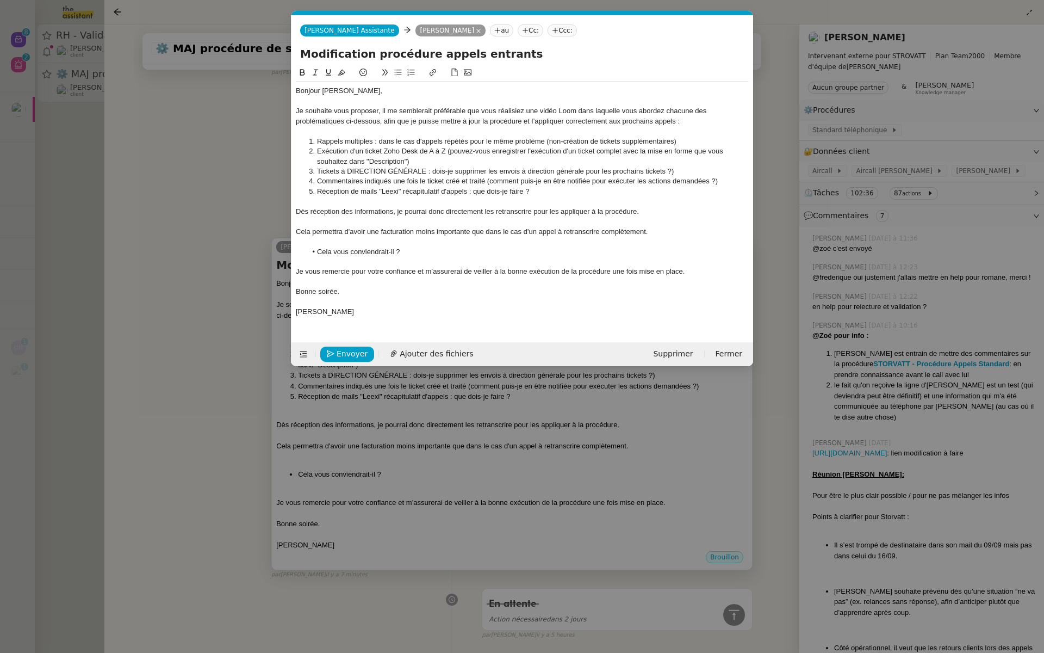
scroll to position [0, 23]
click at [189, 204] on nz-modal-container "Service TA - VOYAGE - PROPOSITION GLOBALE A utiliser dans le cadre de propositi…" at bounding box center [522, 326] width 1044 height 653
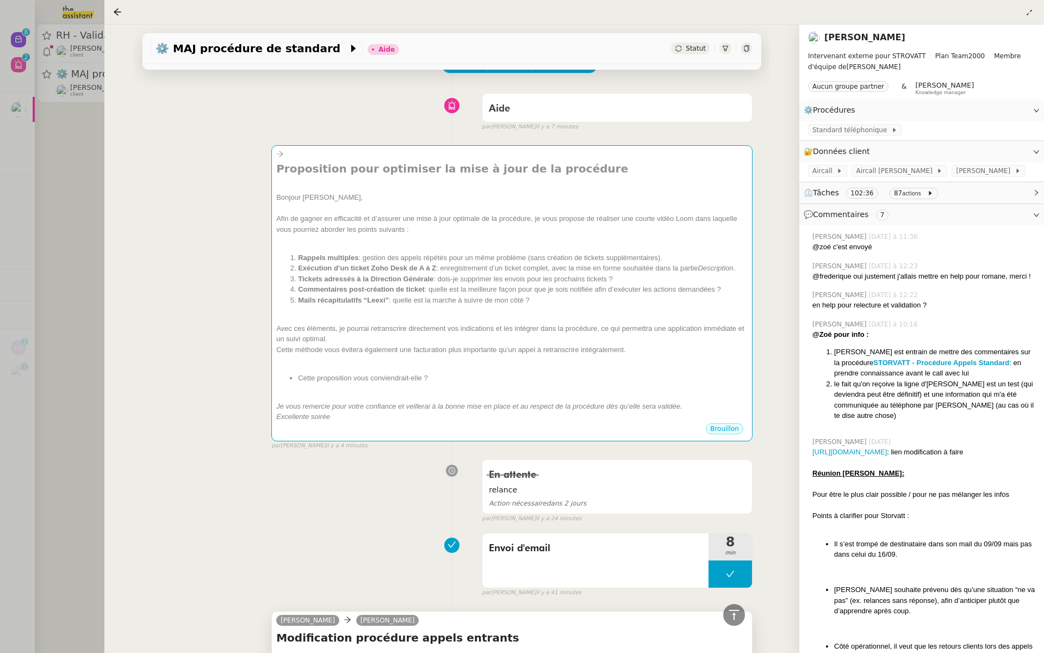
scroll to position [28, 0]
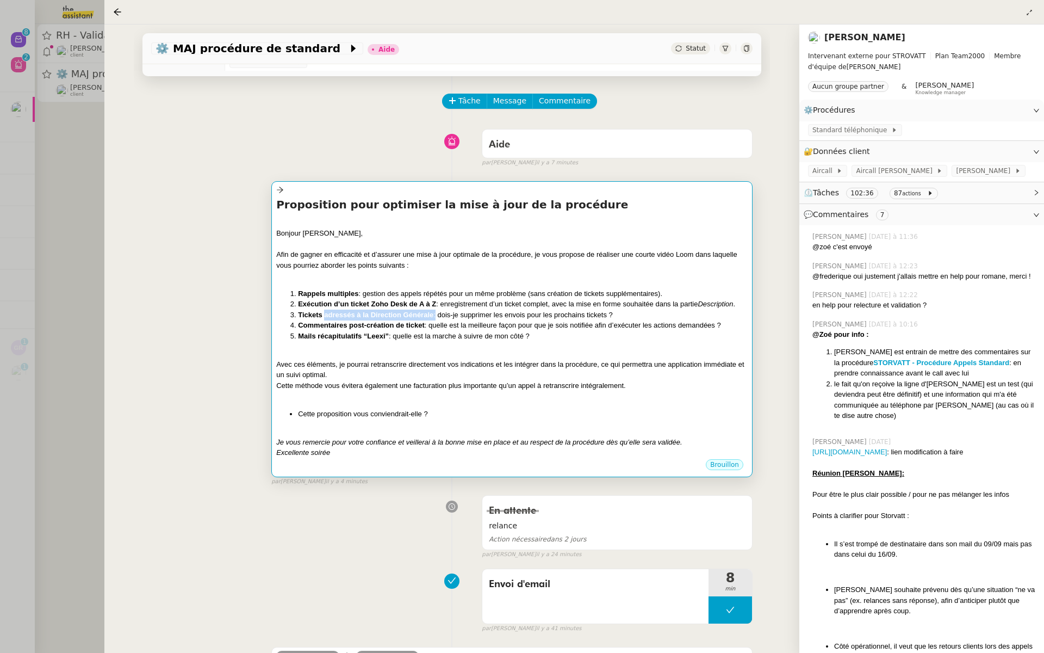
drag, startPoint x: 433, startPoint y: 313, endPoint x: 324, endPoint y: 311, distance: 109.3
click at [324, 311] on li "Tickets adressés à la Direction Générale : dois-je supprimer les envois pour le…" at bounding box center [523, 314] width 450 height 11
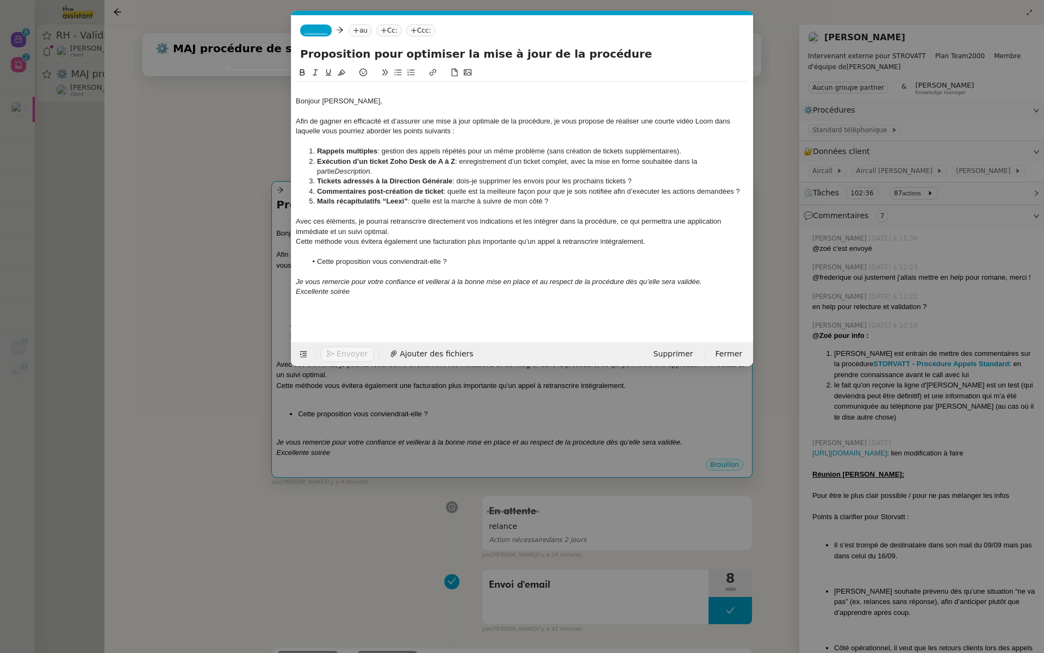
scroll to position [0, 23]
drag, startPoint x: 454, startPoint y: 180, endPoint x: 344, endPoint y: 182, distance: 109.9
click at [344, 182] on li "Tickets adressés à la Direction Générale : dois-je supprimer les envois pour le…" at bounding box center [528, 181] width 443 height 10
click at [246, 613] on nz-modal-container "Service TA - VOYAGE - PROPOSITION GLOBALE A utiliser dans le cadre de propositi…" at bounding box center [522, 326] width 1044 height 653
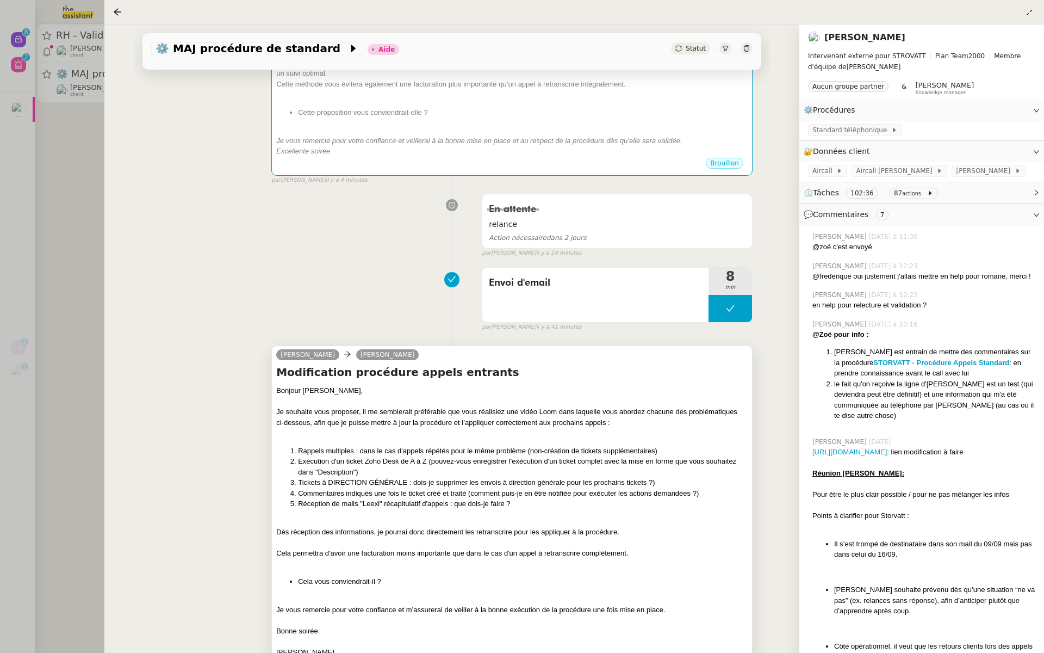
scroll to position [377, 0]
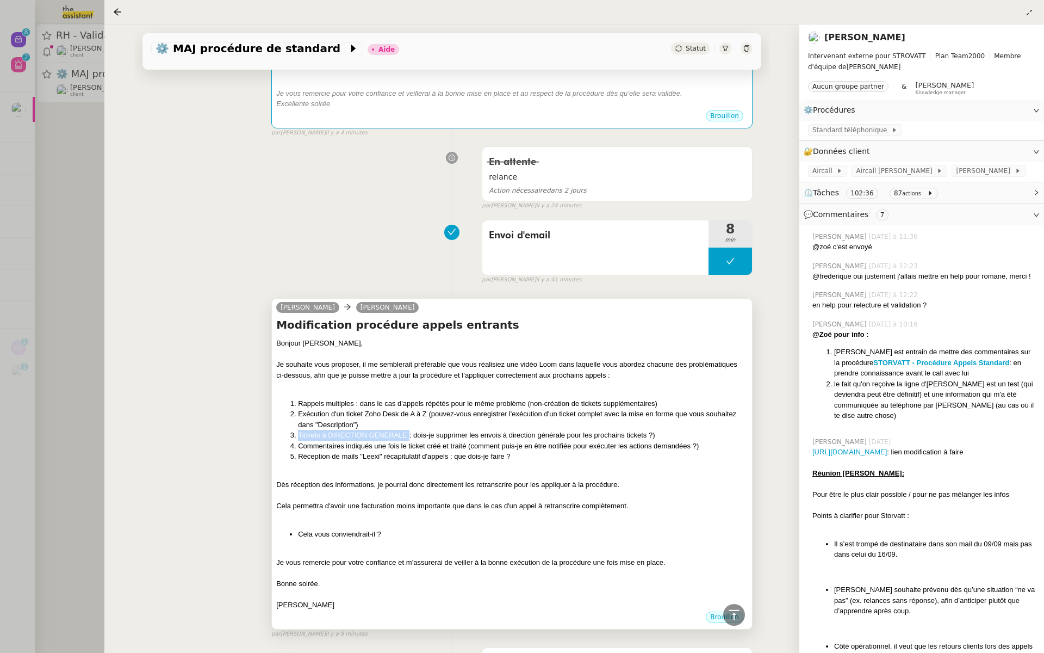
drag, startPoint x: 407, startPoint y: 435, endPoint x: 288, endPoint y: 435, distance: 119.1
click at [298, 435] on li "Tickets à DIRECTION GÉNÉRALE : dois-je supprimer les envois à direction général…" at bounding box center [523, 435] width 450 height 11
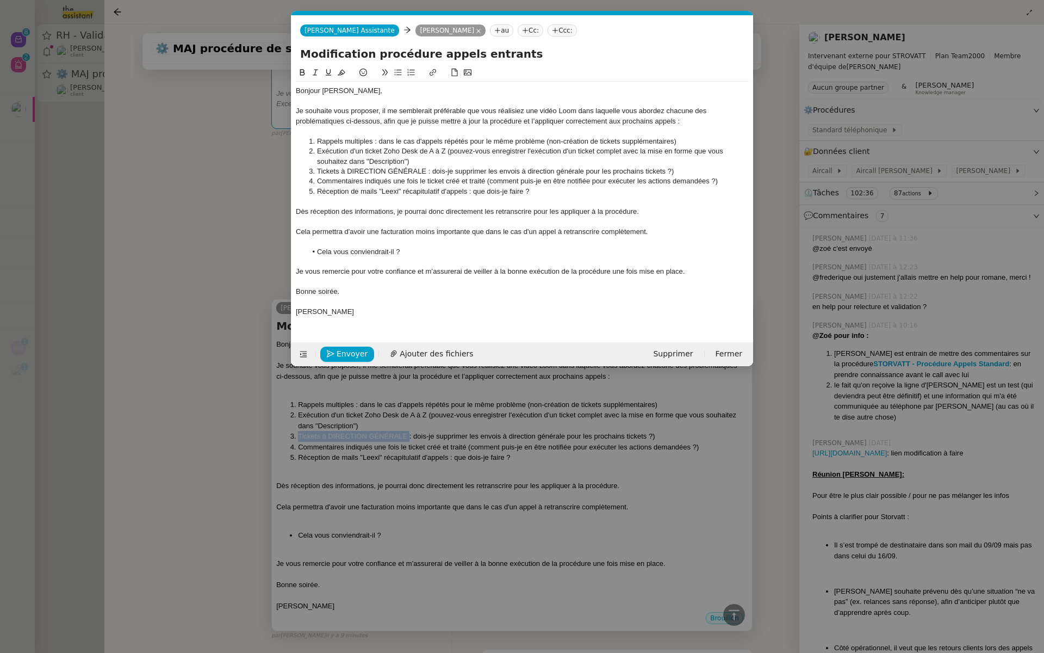
copy li "Tickets à DIRECTION GÉNÉRALE"
click at [221, 242] on nz-modal-container "Service TA - VOYAGE - PROPOSITION GLOBALE A utiliser dans le cadre de propositi…" at bounding box center [522, 326] width 1044 height 653
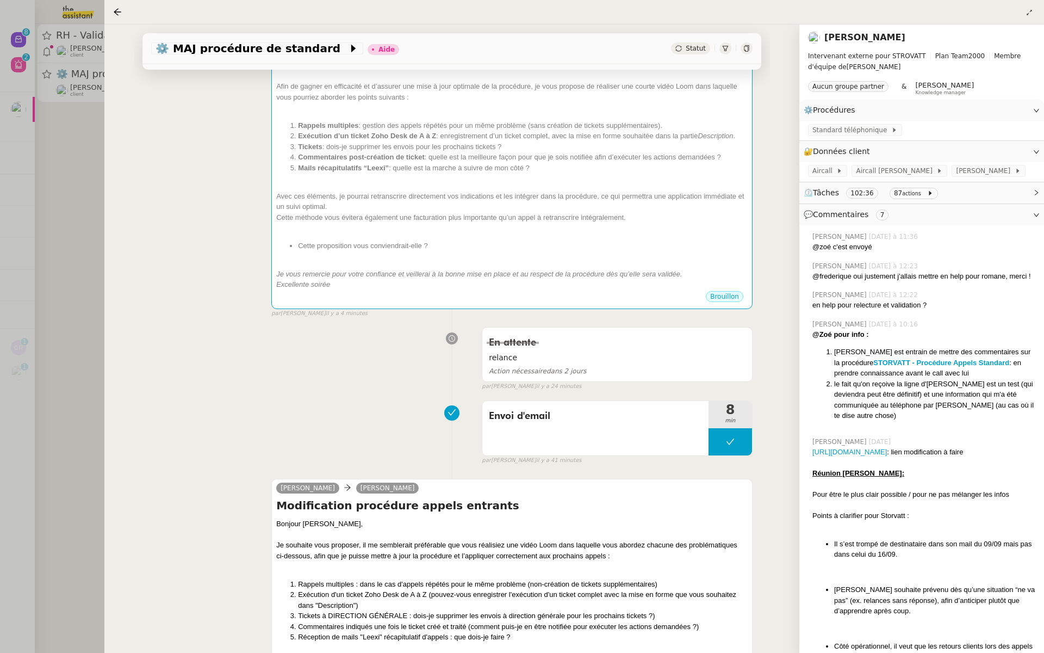
scroll to position [35, 0]
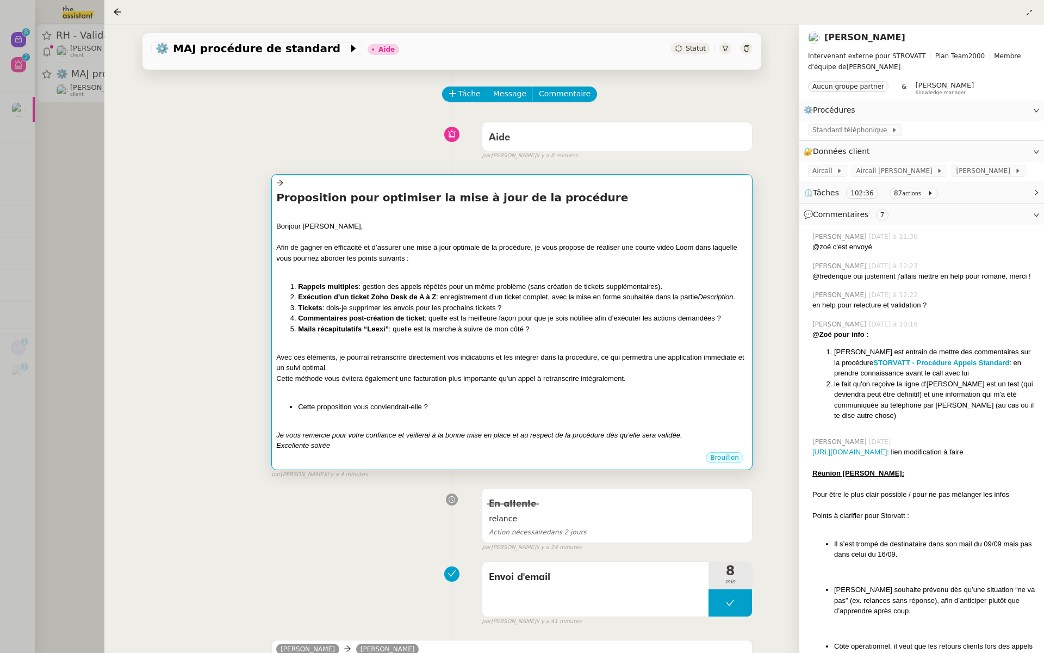
click at [380, 287] on li "Rappels multiples : gestion des appels répétés pour un même problème (sans créa…" at bounding box center [523, 286] width 450 height 11
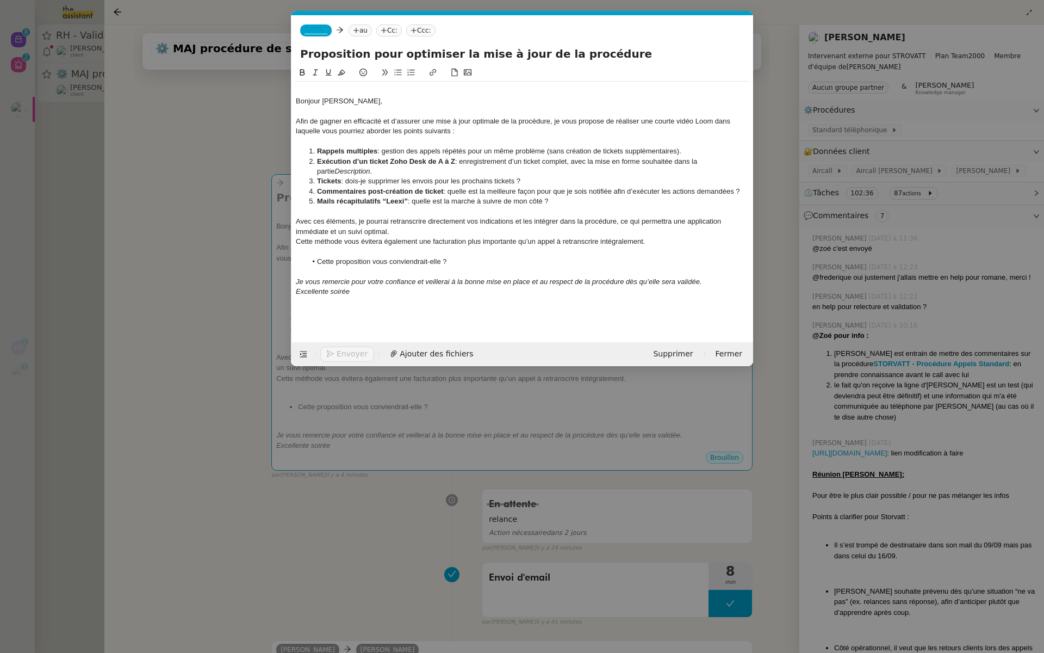
scroll to position [0, 23]
drag, startPoint x: 342, startPoint y: 182, endPoint x: 315, endPoint y: 183, distance: 27.2
click at [315, 183] on li "Tickets : dois-je supprimer les envois pour les prochains tickets ?" at bounding box center [528, 181] width 443 height 10
click at [368, 533] on nz-modal-container "Service TA - VOYAGE - PROPOSITION GLOBALE A utiliser dans le cadre de propositi…" at bounding box center [522, 326] width 1044 height 653
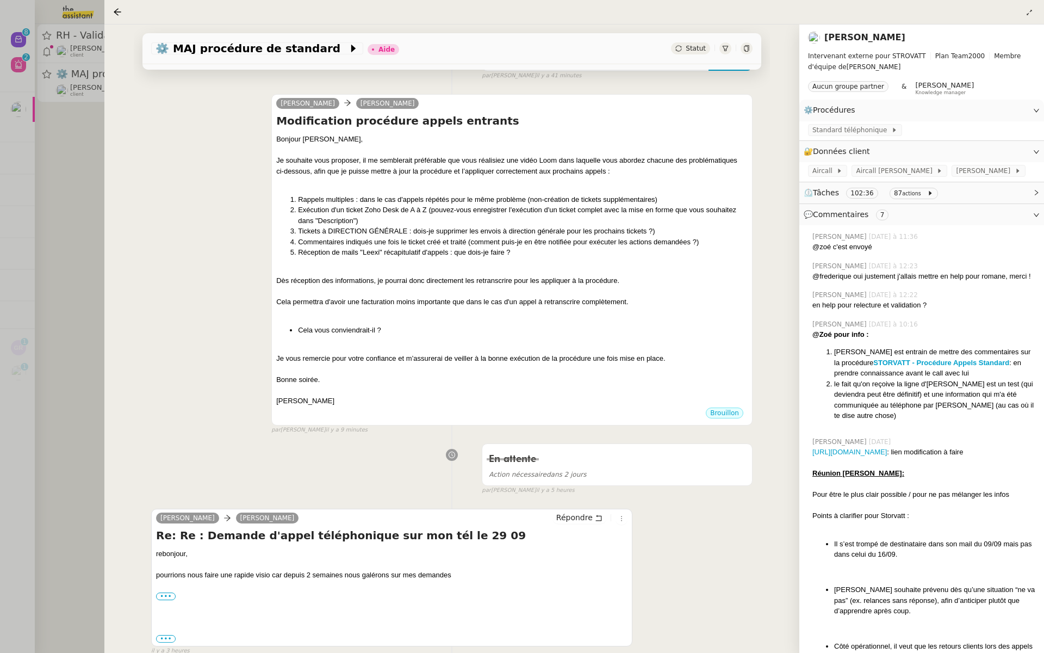
scroll to position [595, 0]
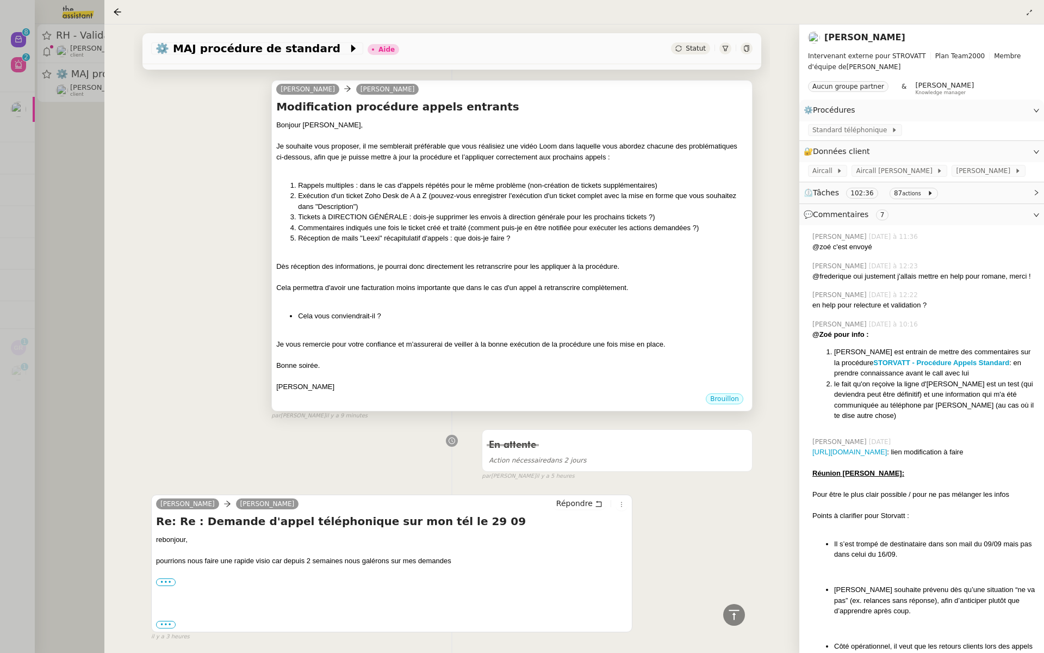
click at [407, 215] on li "Tickets à DIRECTION GÉNÉRALE : dois-je supprimer les envois à direction général…" at bounding box center [523, 217] width 450 height 11
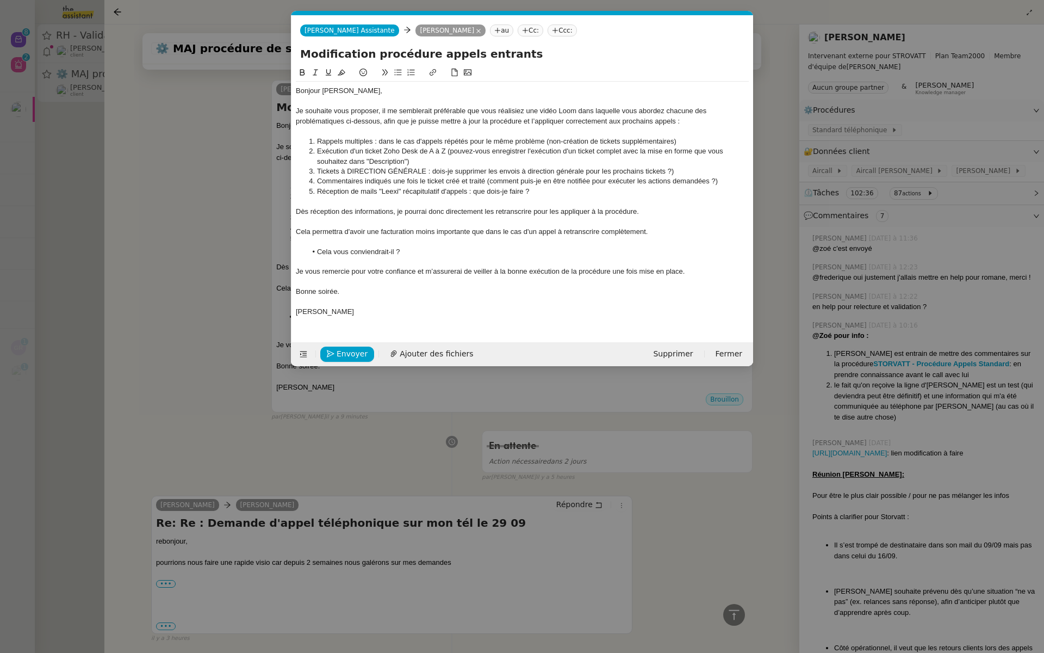
scroll to position [0, 23]
drag, startPoint x: 427, startPoint y: 171, endPoint x: 311, endPoint y: 174, distance: 117.0
click at [311, 174] on li "Tickets à DIRECTION GÉNÉRALE : dois-je supprimer les envois à direction général…" at bounding box center [528, 171] width 443 height 10
copy li "Tickets à DIRECTION GÉNÉRALE"
drag, startPoint x: 671, startPoint y: 171, endPoint x: 317, endPoint y: 167, distance: 354.0
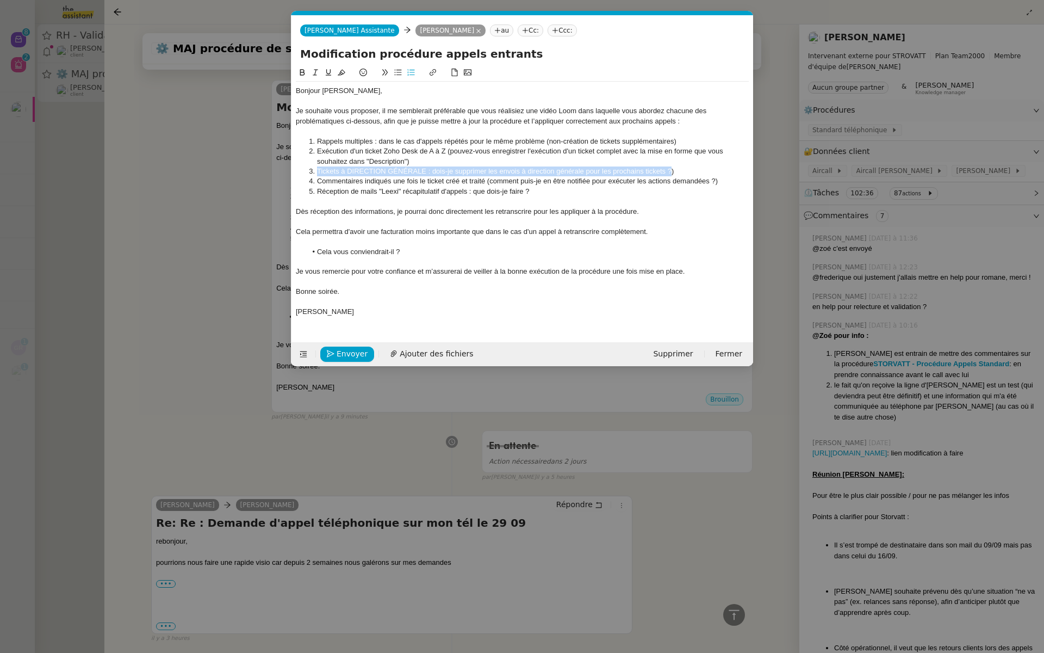
click at [317, 167] on li "Tickets à DIRECTION GÉNÉRALE : dois-je supprimer les envois à direction général…" at bounding box center [528, 171] width 443 height 10
copy li "Tickets à DIRECTION GÉNÉRALE : dois-je supprimer les envois à direction général…"
click at [489, 257] on div at bounding box center [522, 262] width 453 height 10
click at [60, 204] on nz-modal-container "Service TA - VOYAGE - PROPOSITION GLOBALE A utiliser dans le cadre de propositi…" at bounding box center [522, 326] width 1044 height 653
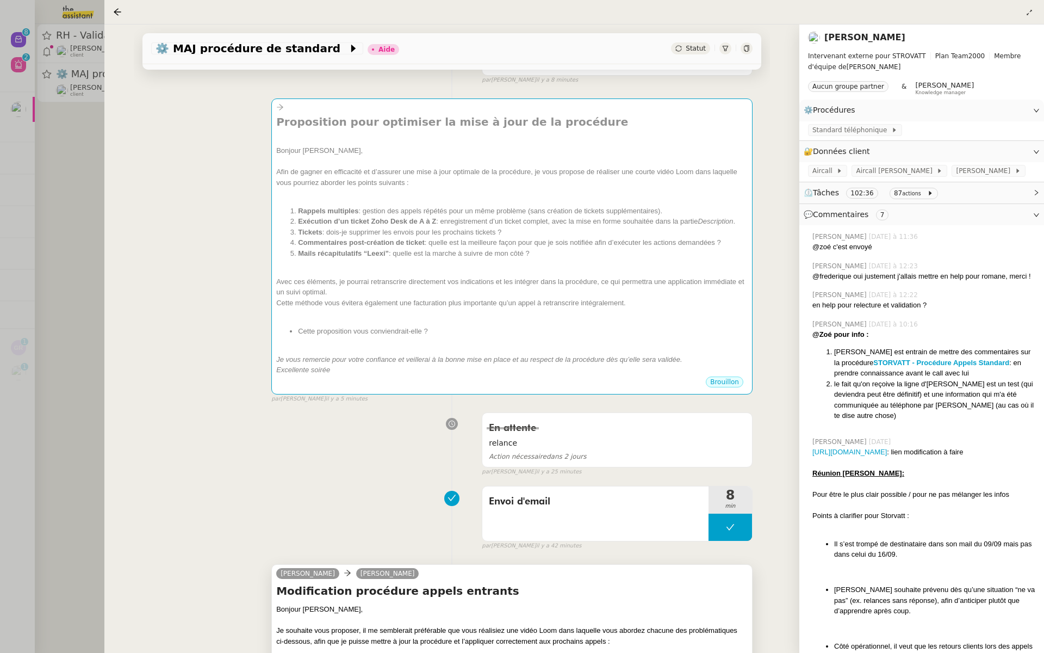
scroll to position [0, 0]
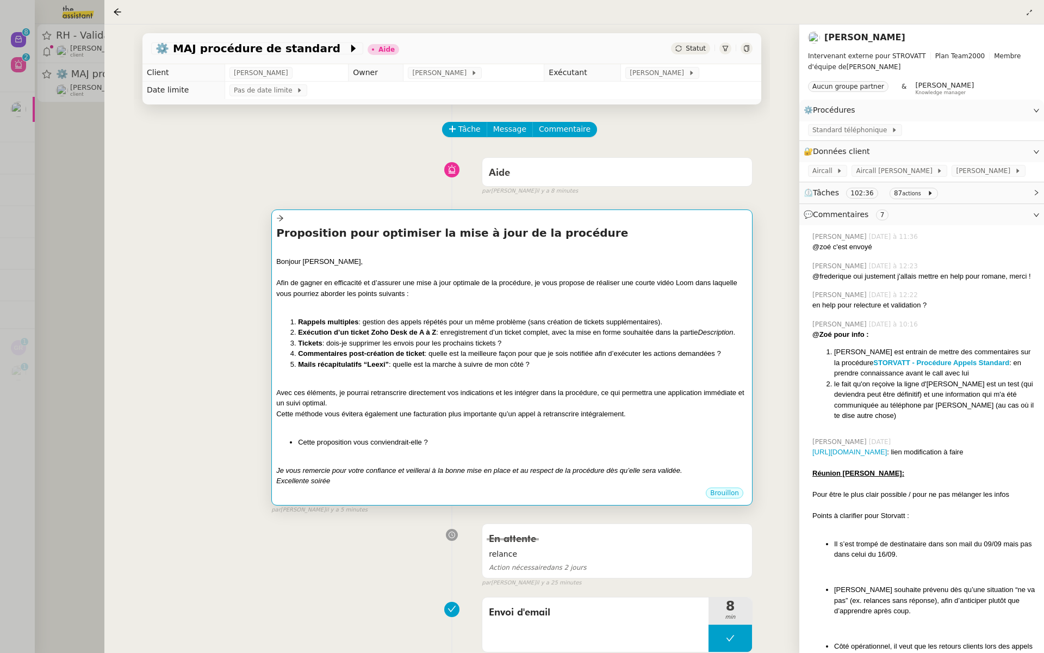
click at [436, 333] on li "Exécution d’un ticket Zoho Desk de A à Z : enregistrement d’un ticket complet, …" at bounding box center [523, 332] width 450 height 11
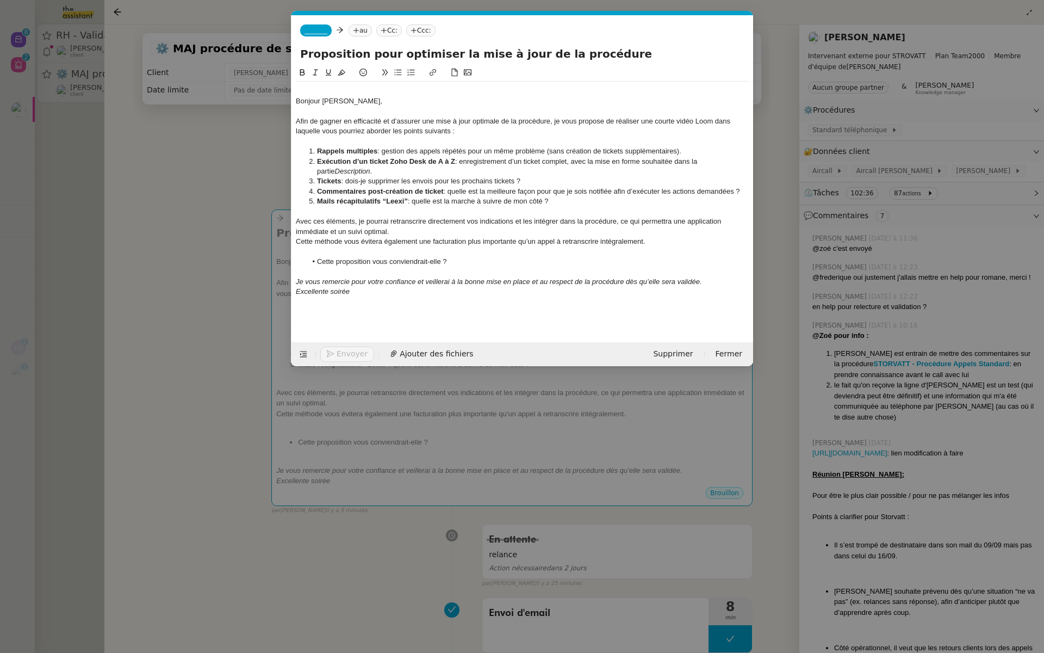
scroll to position [0, 23]
drag, startPoint x: 530, startPoint y: 181, endPoint x: 288, endPoint y: 181, distance: 242.5
click at [288, 181] on nz-modal-container "Service TA - VOYAGE - PROPOSITION GLOBALE A utiliser dans le cadre de propositi…" at bounding box center [522, 326] width 1044 height 653
drag, startPoint x: 428, startPoint y: 181, endPoint x: 316, endPoint y: 184, distance: 111.5
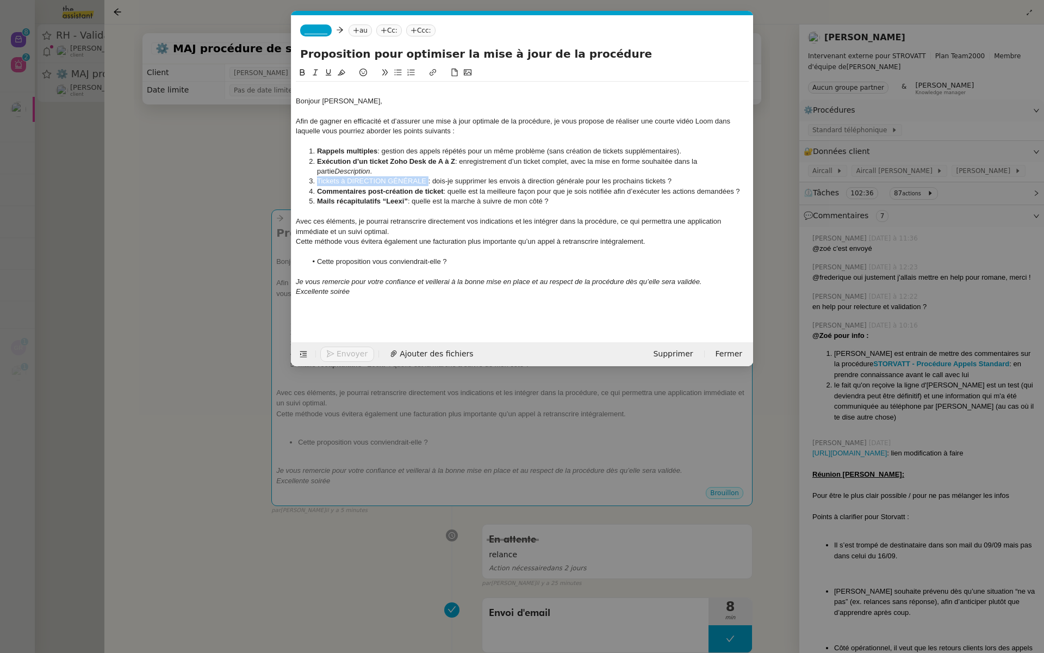
click at [316, 184] on li "Tickets à DIRECTION GÉNÉRALE : dois-je supprimer les envois à direction général…" at bounding box center [528, 181] width 443 height 10
click at [302, 67] on button at bounding box center [302, 72] width 13 height 13
click at [635, 182] on li "Tickets à DIRECTION GÉNÉRALE : dois-je supprimer les envois à direction général…" at bounding box center [528, 181] width 443 height 10
click at [210, 280] on nz-modal-container "Service TA - VOYAGE - PROPOSITION GLOBALE A utiliser dans le cadre de propositi…" at bounding box center [522, 326] width 1044 height 653
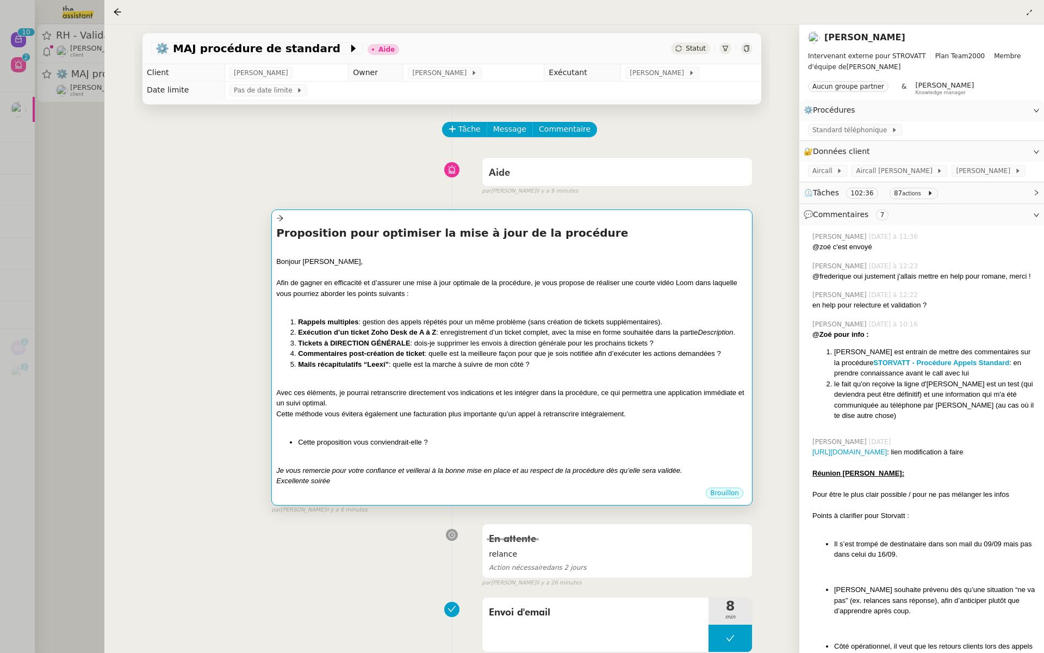
click at [443, 284] on div "Afin de gagner en efficacité et d’assurer une mise à jour optimale de la procéd…" at bounding box center [511, 287] width 471 height 21
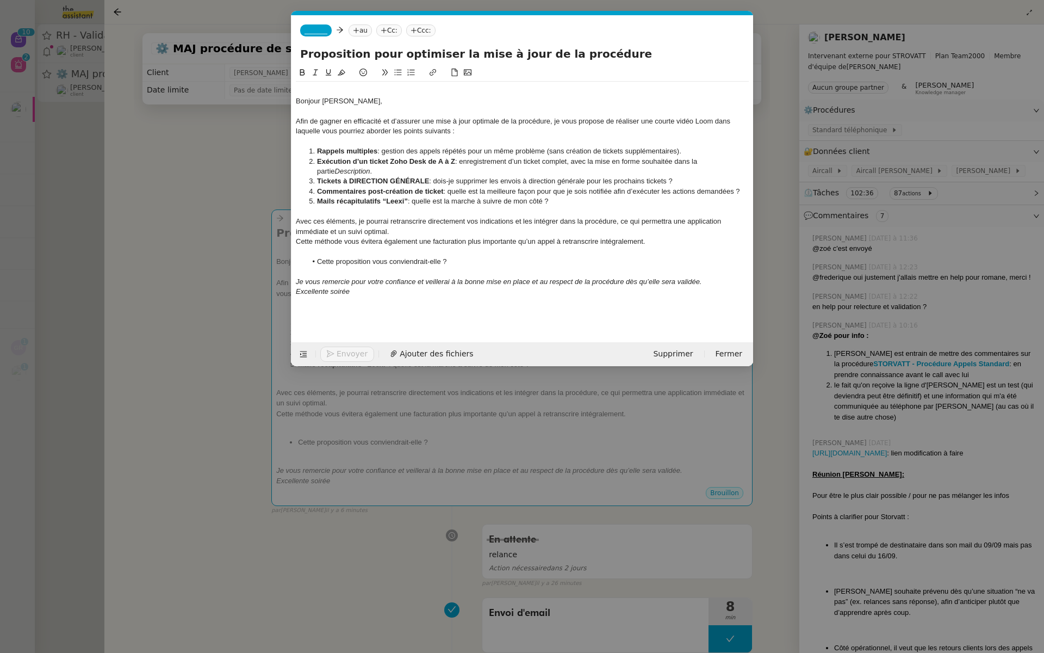
scroll to position [0, 23]
click at [357, 291] on div "Excellente soirée" at bounding box center [522, 292] width 453 height 10
click at [238, 233] on nz-modal-container "Service TA - VOYAGE - PROPOSITION GLOBALE A utiliser dans le cadre de propositi…" at bounding box center [522, 326] width 1044 height 653
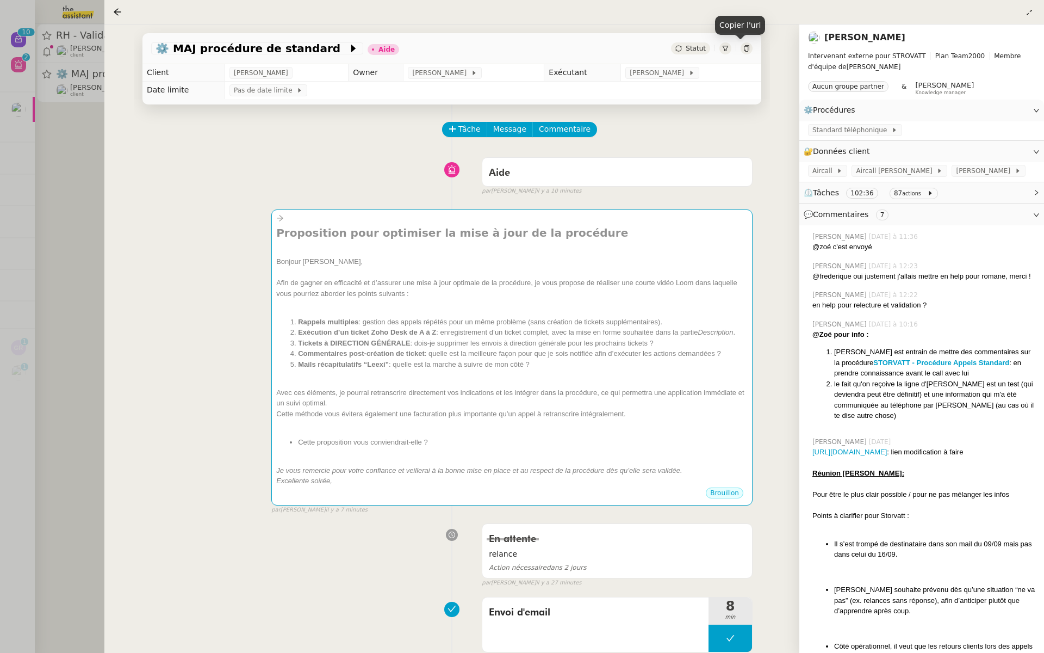
click at [743, 49] on icon at bounding box center [746, 48] width 7 height 7
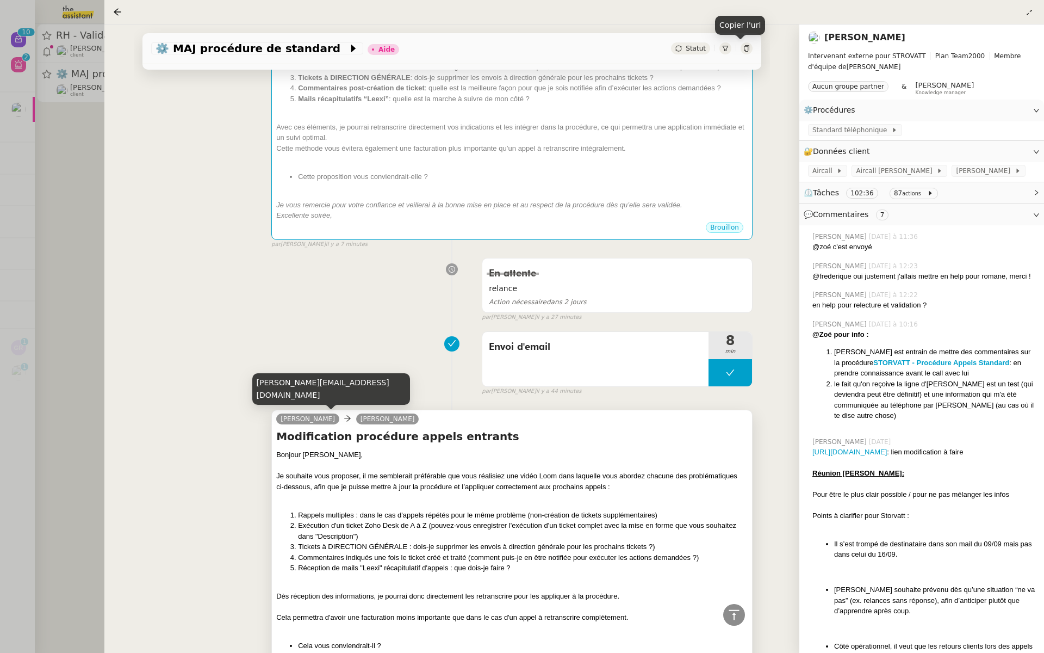
scroll to position [0, 0]
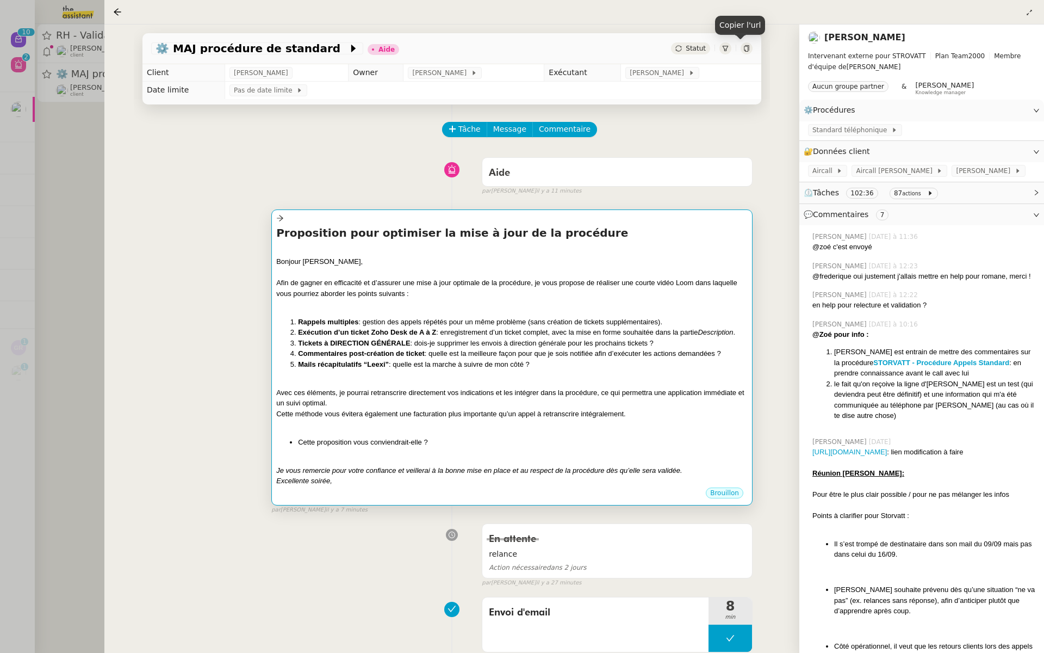
click at [300, 222] on div at bounding box center [511, 218] width 471 height 13
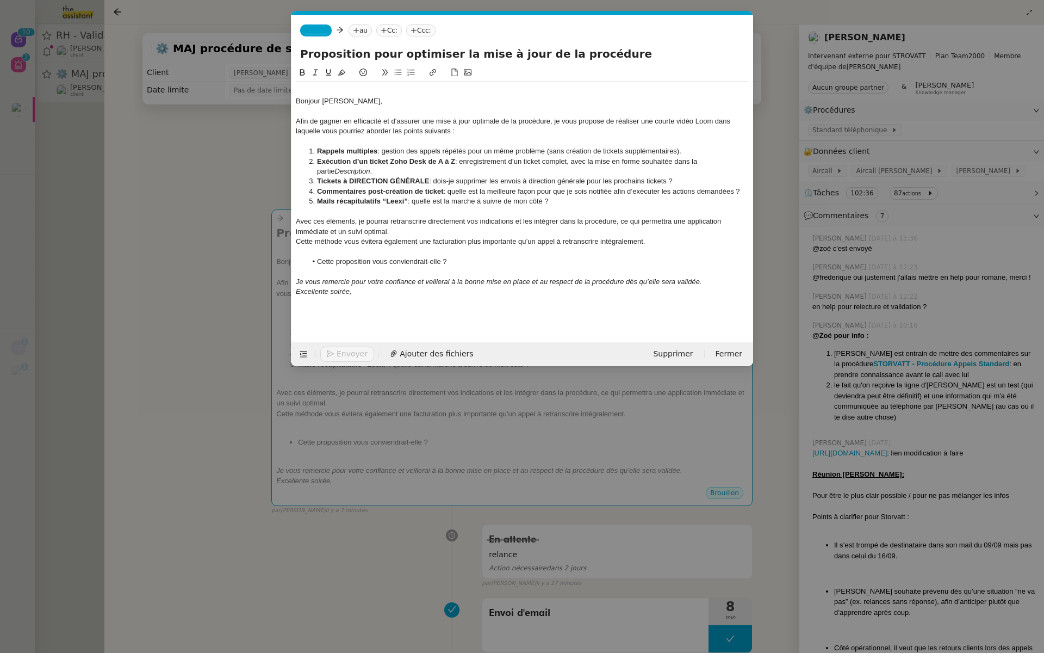
scroll to position [0, 23]
click at [319, 35] on nz-tag "_______" at bounding box center [316, 30] width 32 height 12
click at [343, 49] on span "[PERSON_NAME]" at bounding box center [382, 48] width 154 height 9
click at [222, 173] on nz-modal-container "Service TA - VOYAGE - PROPOSITION GLOBALE A utiliser dans le cadre de propositi…" at bounding box center [522, 326] width 1044 height 653
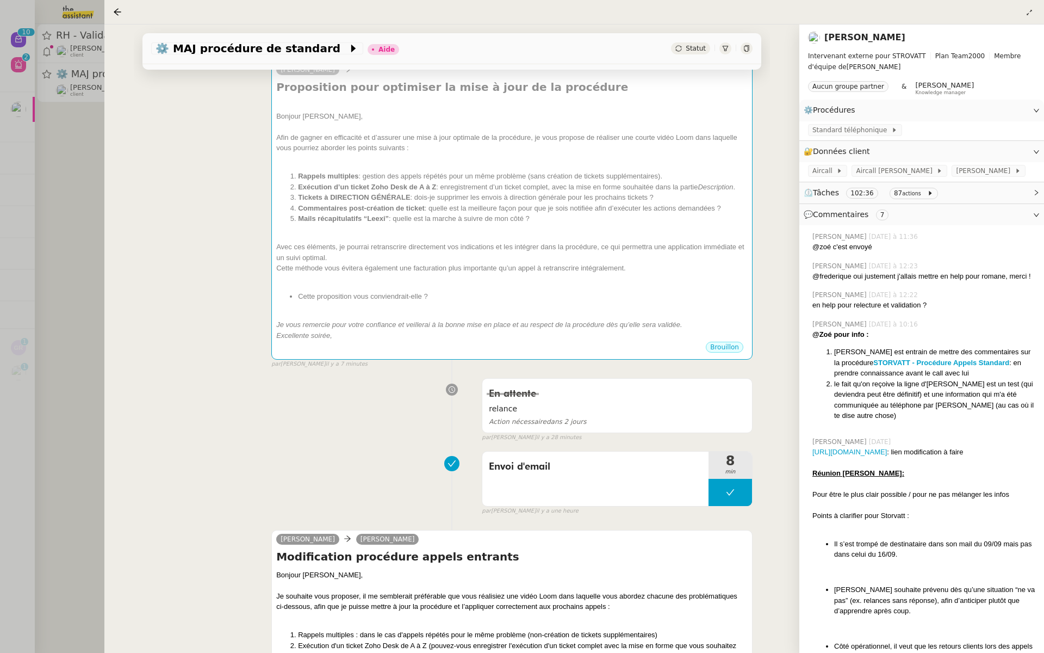
scroll to position [201, 0]
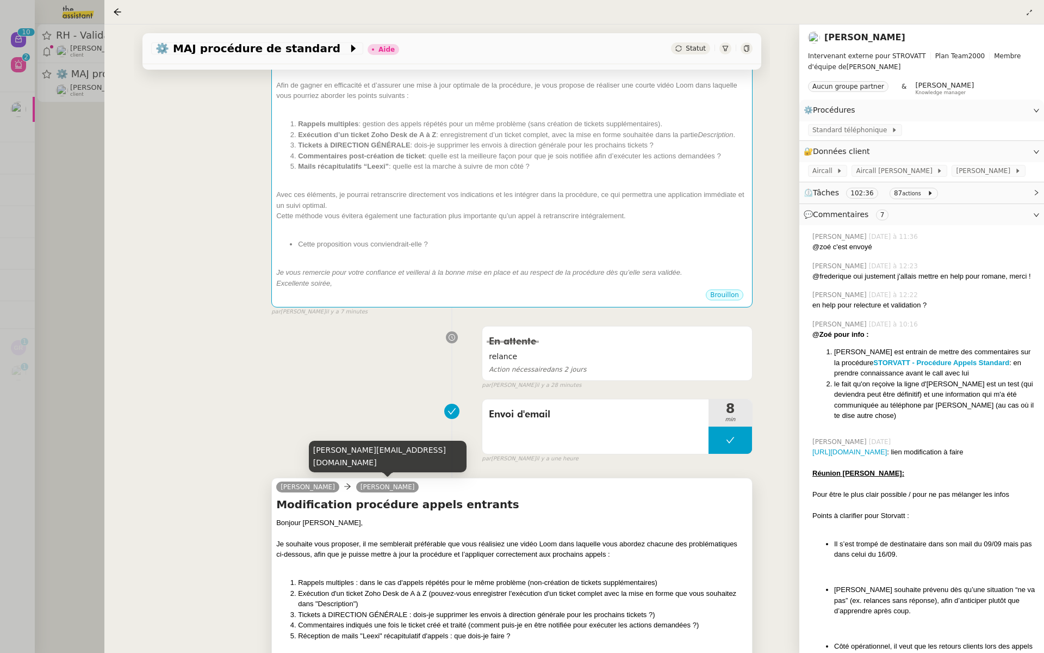
click at [370, 485] on link "[PERSON_NAME]" at bounding box center [387, 487] width 63 height 10
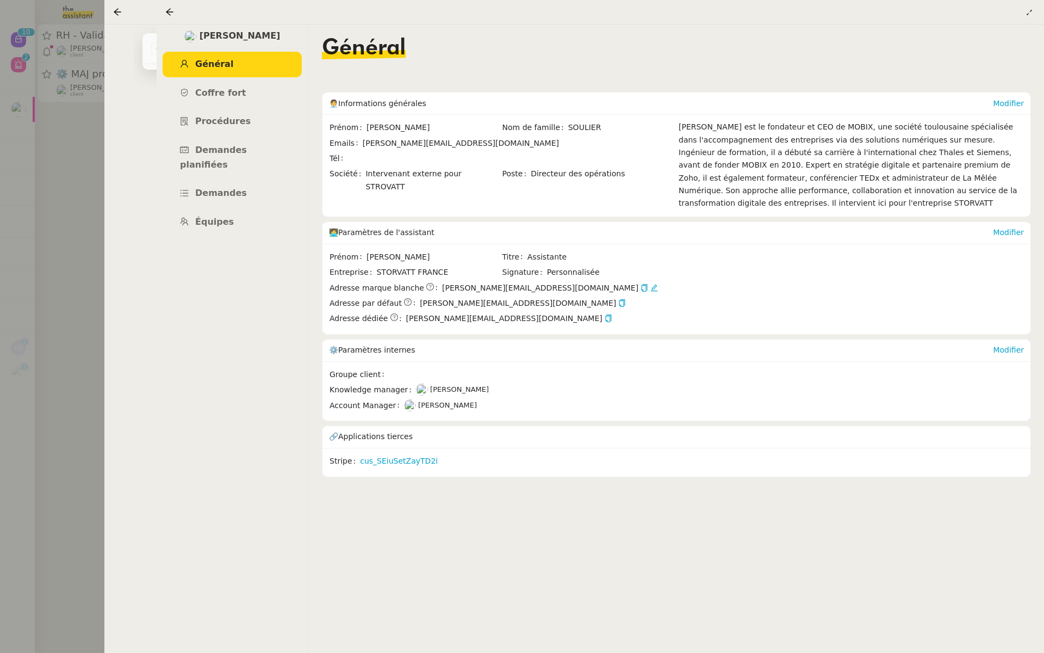
drag, startPoint x: 454, startPoint y: 143, endPoint x: 359, endPoint y: 148, distance: 94.7
click at [359, 148] on div "Emails [PERSON_NAME][EMAIL_ADDRESS][DOMAIN_NAME]" at bounding box center [502, 143] width 344 height 13
copy div "[PERSON_NAME][EMAIL_ADDRESS][DOMAIN_NAME]"
click at [59, 103] on div at bounding box center [522, 326] width 1044 height 653
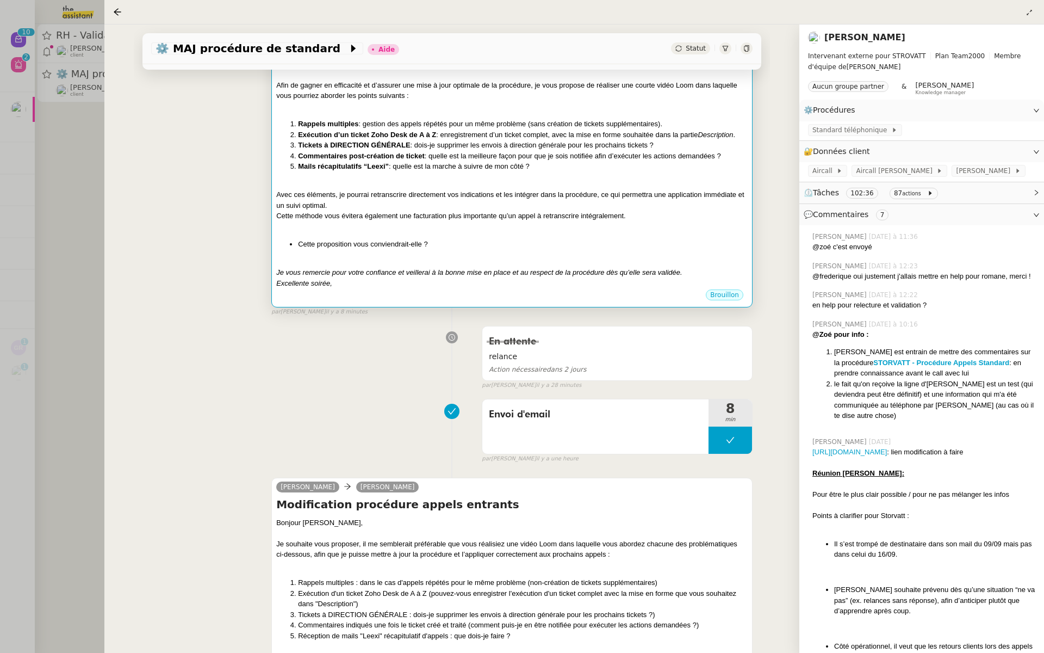
click at [525, 198] on div "Avec ces éléments, je pourrai retranscrire directement vos indications et les i…" at bounding box center [511, 199] width 471 height 21
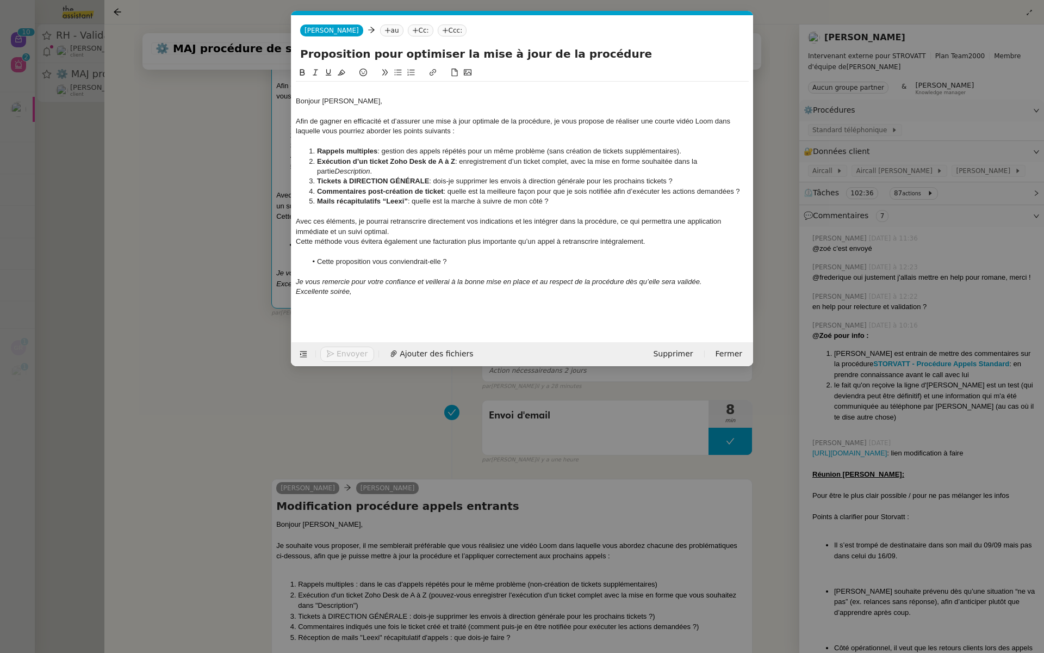
scroll to position [0, 23]
click at [380, 33] on nz-tag "au" at bounding box center [391, 30] width 23 height 12
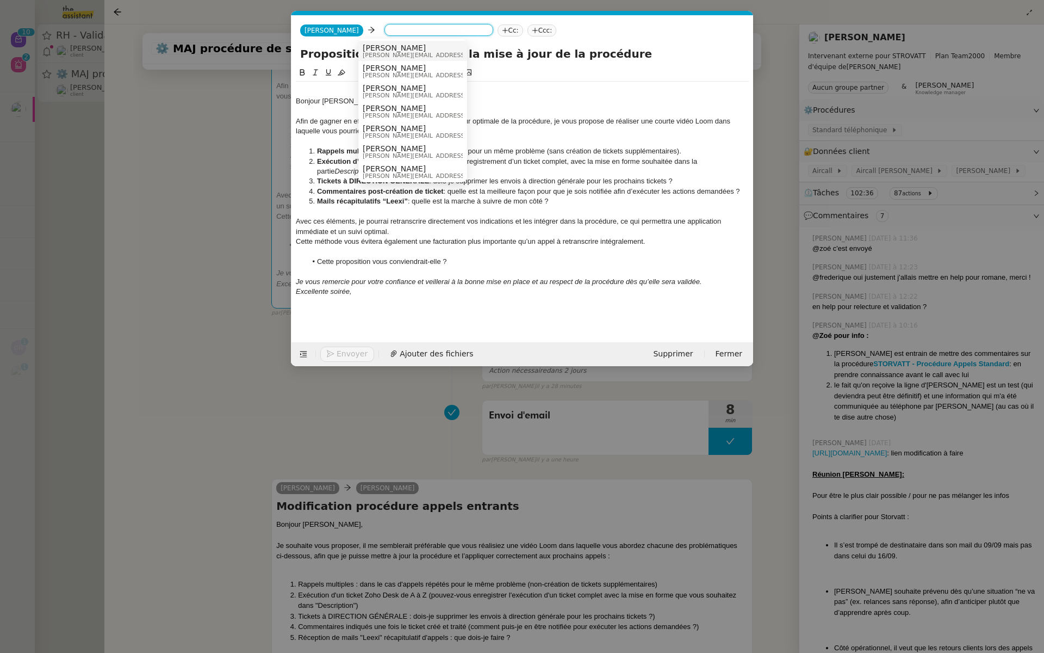
click at [408, 30] on input at bounding box center [439, 31] width 100 height 11
paste input "[PERSON_NAME][EMAIL_ADDRESS][DOMAIN_NAME]"
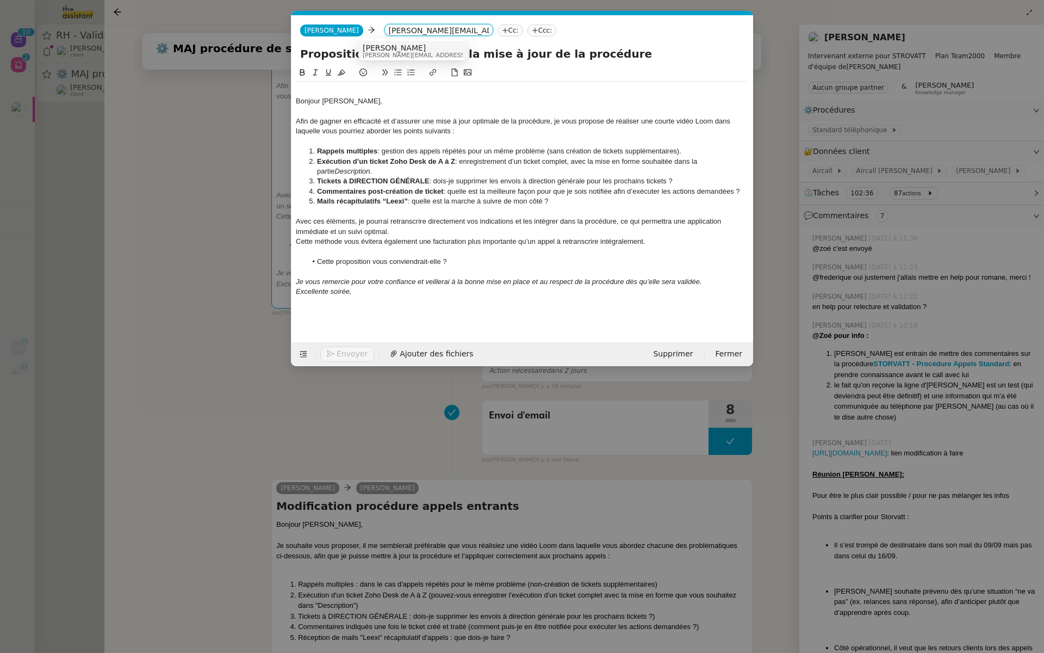
type input "[PERSON_NAME][EMAIL_ADDRESS][DOMAIN_NAME]"
click at [434, 49] on span "[PERSON_NAME]" at bounding box center [440, 48] width 154 height 9
click at [529, 95] on div at bounding box center [522, 91] width 453 height 10
click at [294, 100] on nz-spin "[PERSON_NAME], Afin de gagner en efficacité et d’assurer une mise à jour optima…" at bounding box center [522, 197] width 462 height 263
click at [296, 101] on div "Bonjour [PERSON_NAME]," at bounding box center [522, 101] width 453 height 10
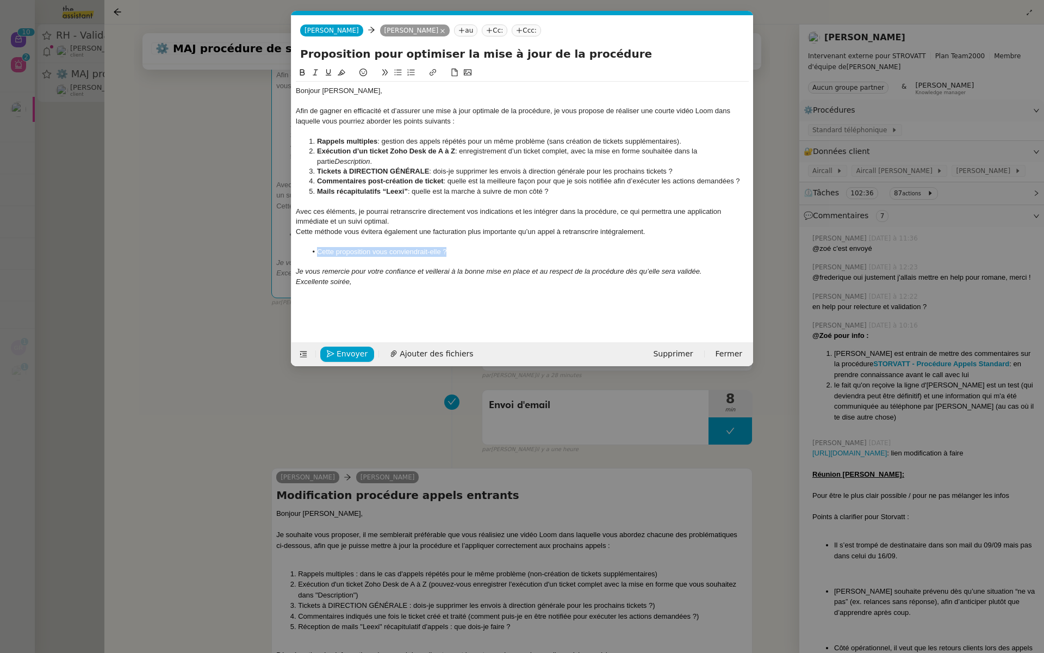
drag, startPoint x: 454, startPoint y: 250, endPoint x: 300, endPoint y: 247, distance: 153.9
click at [300, 247] on ul "Cette proposition vous conviendrait-elle ?" at bounding box center [522, 252] width 453 height 10
click at [299, 74] on icon at bounding box center [303, 73] width 8 height 8
click at [482, 247] on li "Cette proposition vous conviendrait-elle ?" at bounding box center [528, 252] width 443 height 10
click at [419, 306] on div "[PERSON_NAME], Afin de gagner en efficacité et d’assurer une mise à jour optima…" at bounding box center [522, 195] width 453 height 259
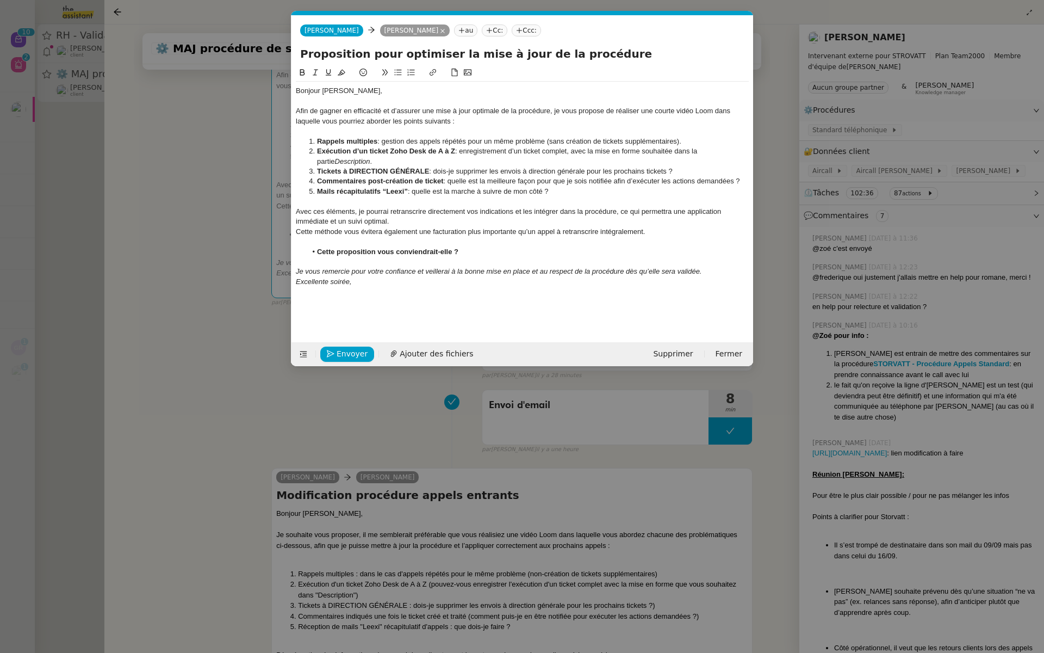
click at [172, 197] on nz-modal-container "Service TA - VOYAGE - PROPOSITION GLOBALE A utiliser dans le cadre de propositi…" at bounding box center [522, 326] width 1044 height 653
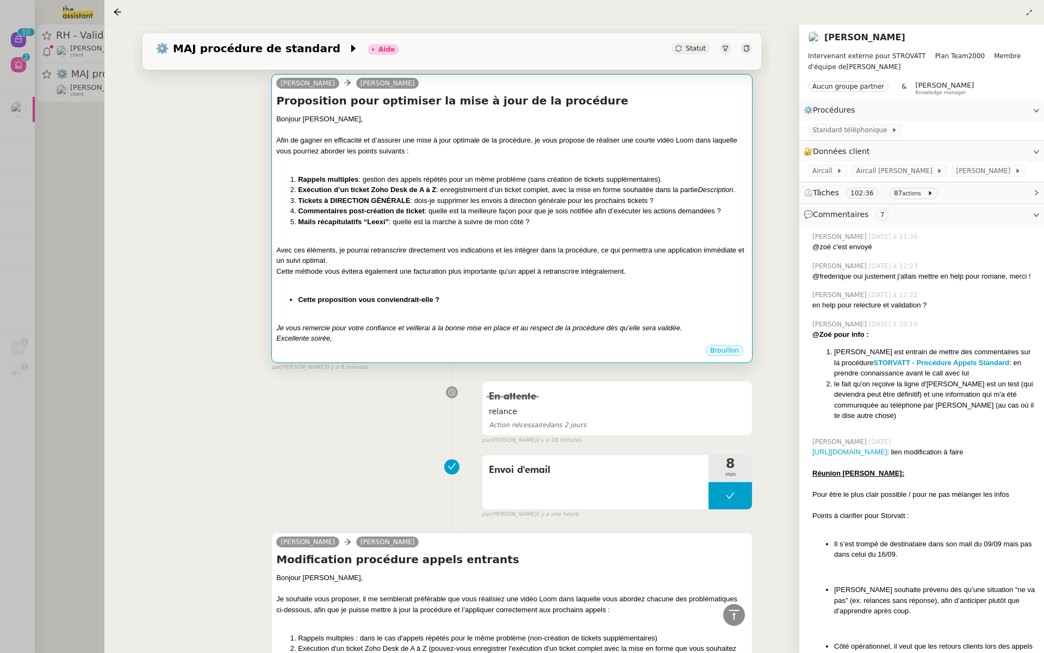
scroll to position [27, 0]
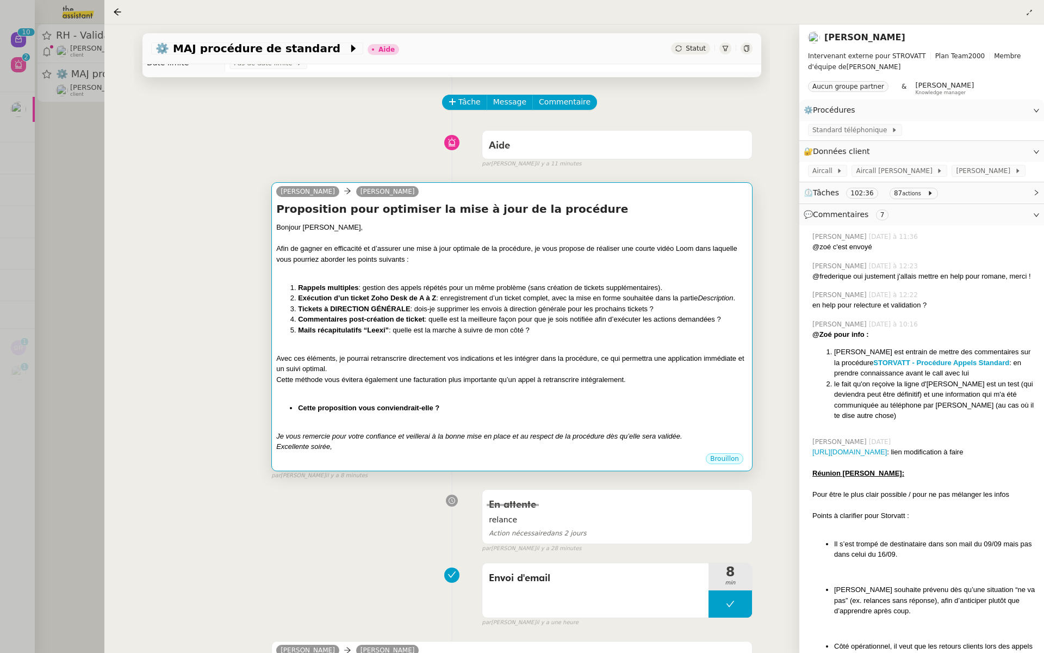
click at [482, 338] on div "[PERSON_NAME], Afin de gagner en efficacité et d’assurer une mise à jour optima…" at bounding box center [511, 337] width 471 height 230
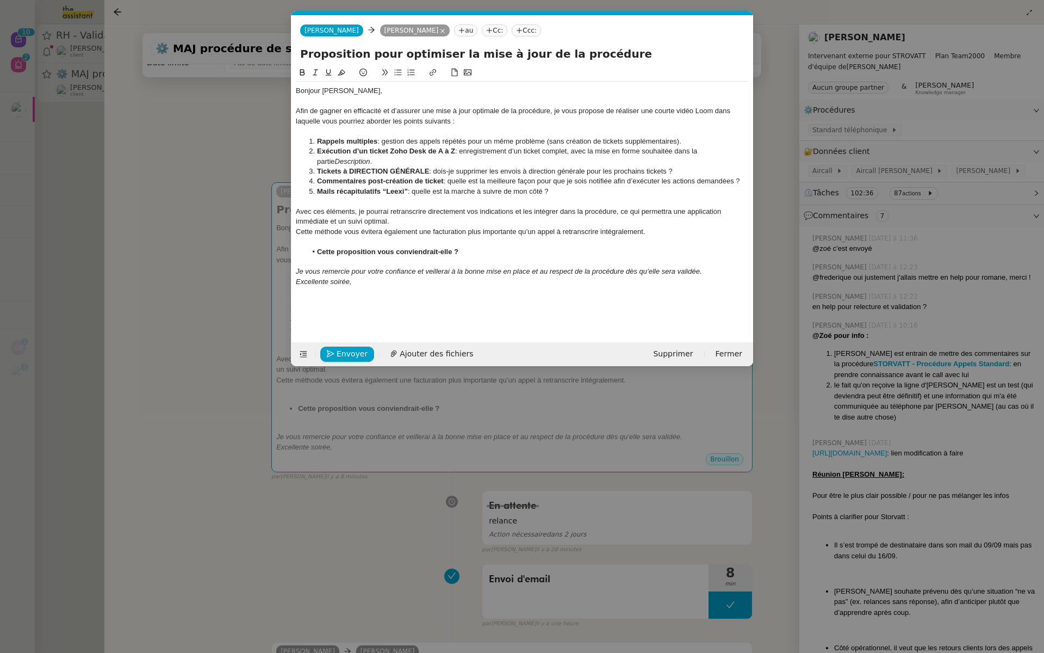
scroll to position [0, 23]
click at [212, 313] on nz-modal-container "Service TA - VOYAGE - PROPOSITION GLOBALE A utiliser dans le cadre de propositi…" at bounding box center [522, 326] width 1044 height 653
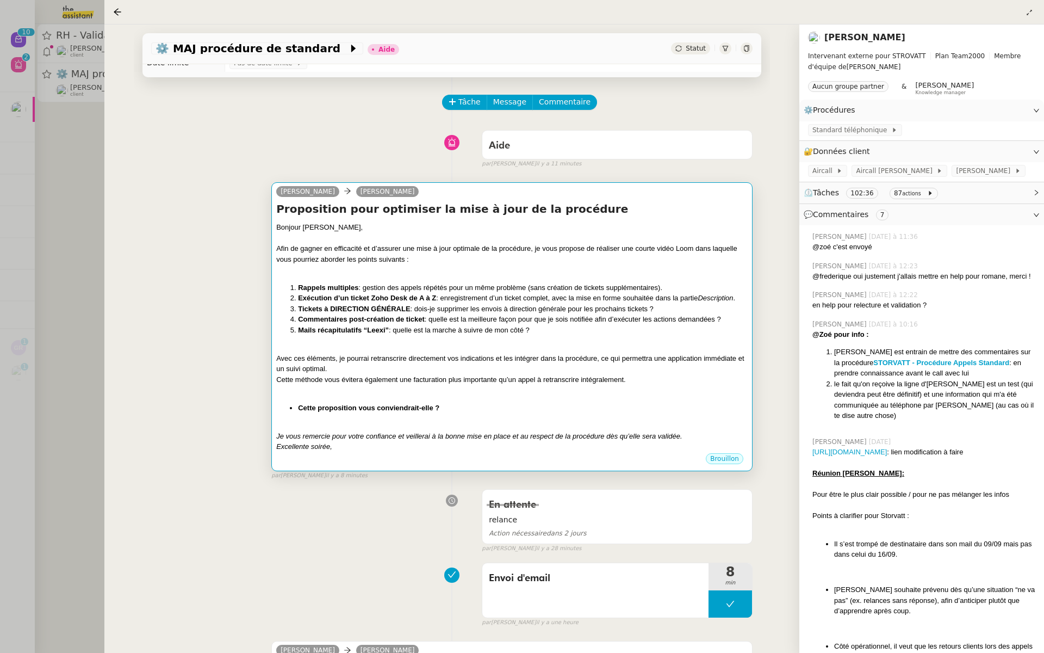
click at [572, 389] on div at bounding box center [511, 389] width 471 height 11
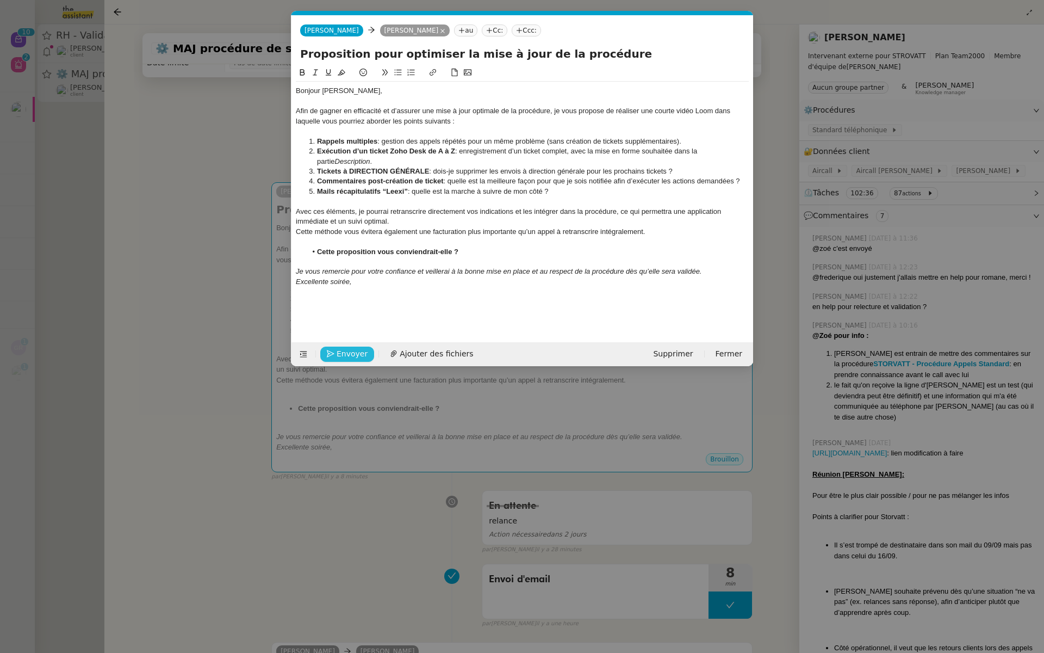
click at [336, 353] on button "Envoyer" at bounding box center [347, 353] width 54 height 15
click at [365, 356] on span "Confirmer l'envoi" at bounding box center [369, 353] width 65 height 13
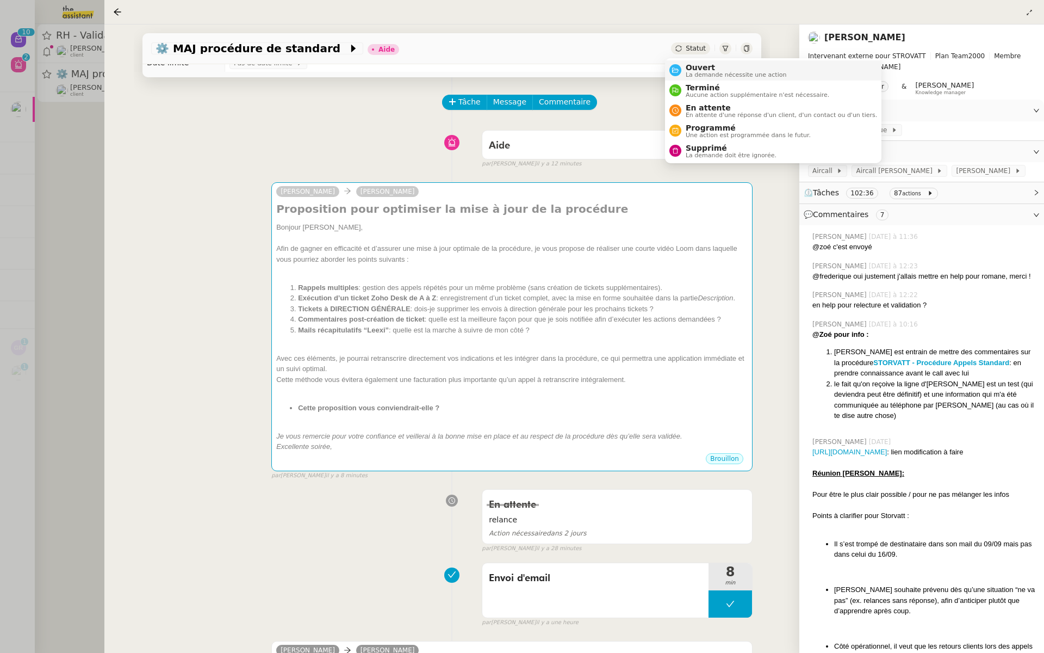
click at [692, 69] on span "Ouvert" at bounding box center [736, 67] width 101 height 9
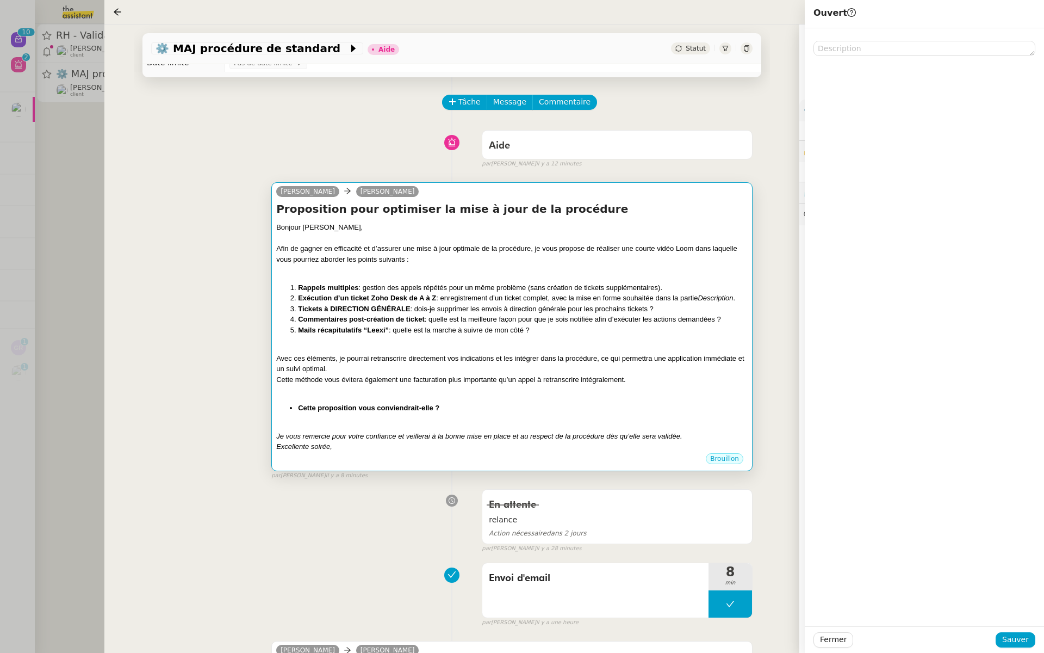
click at [579, 390] on div at bounding box center [511, 389] width 471 height 11
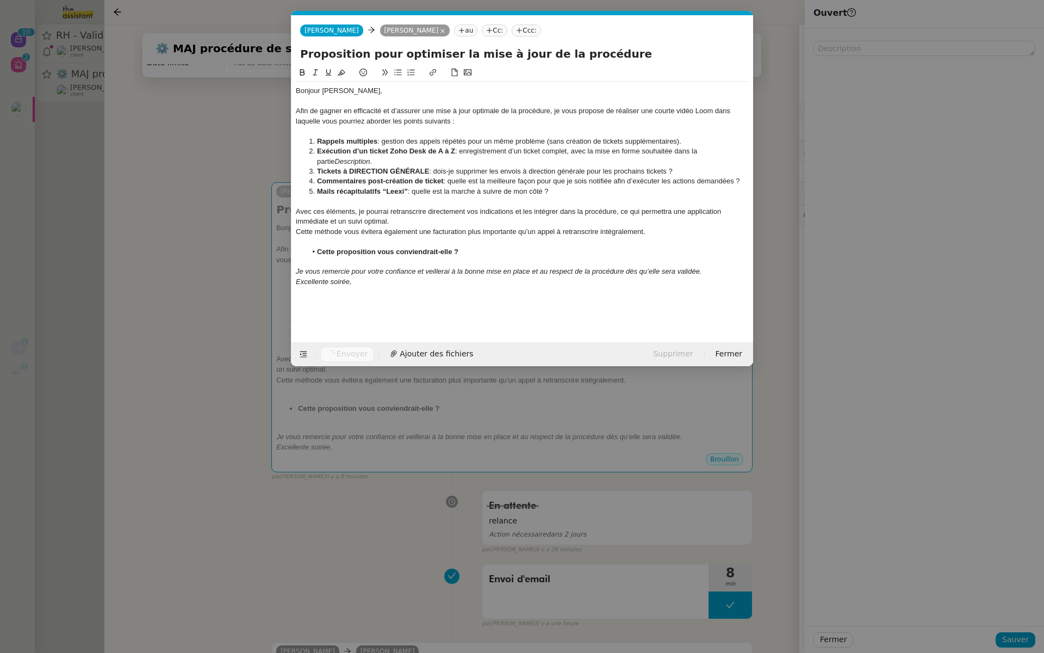
scroll to position [0, 23]
click at [146, 344] on nz-modal-container "Service TA - VOYAGE - PROPOSITION GLOBALE A utiliser dans le cadre de propositi…" at bounding box center [522, 326] width 1044 height 653
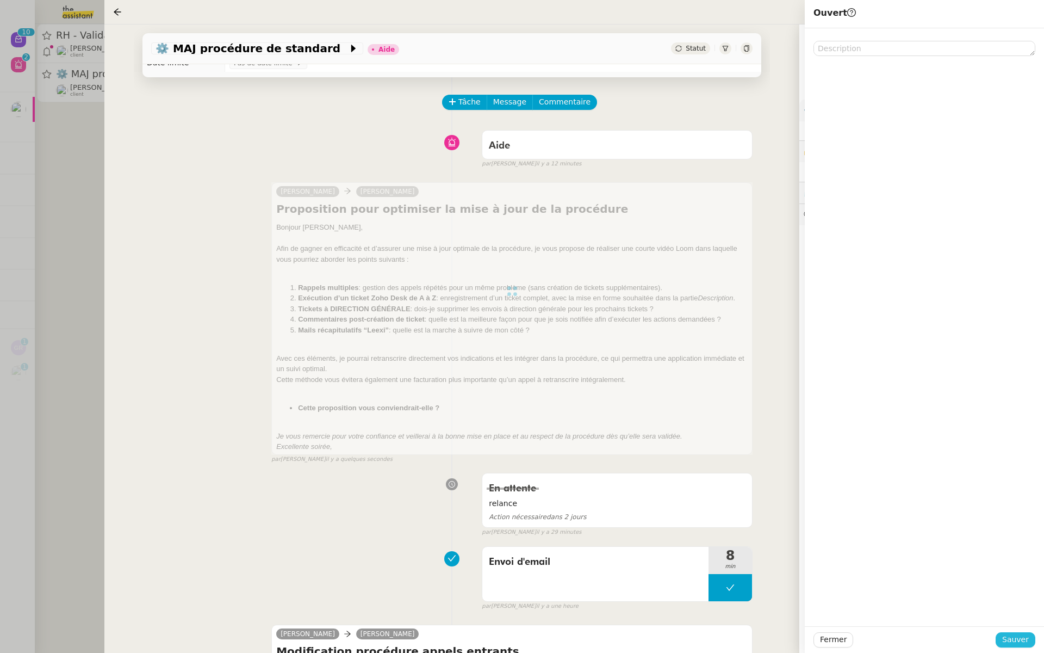
click at [1014, 643] on span "Sauver" at bounding box center [1015, 639] width 27 height 13
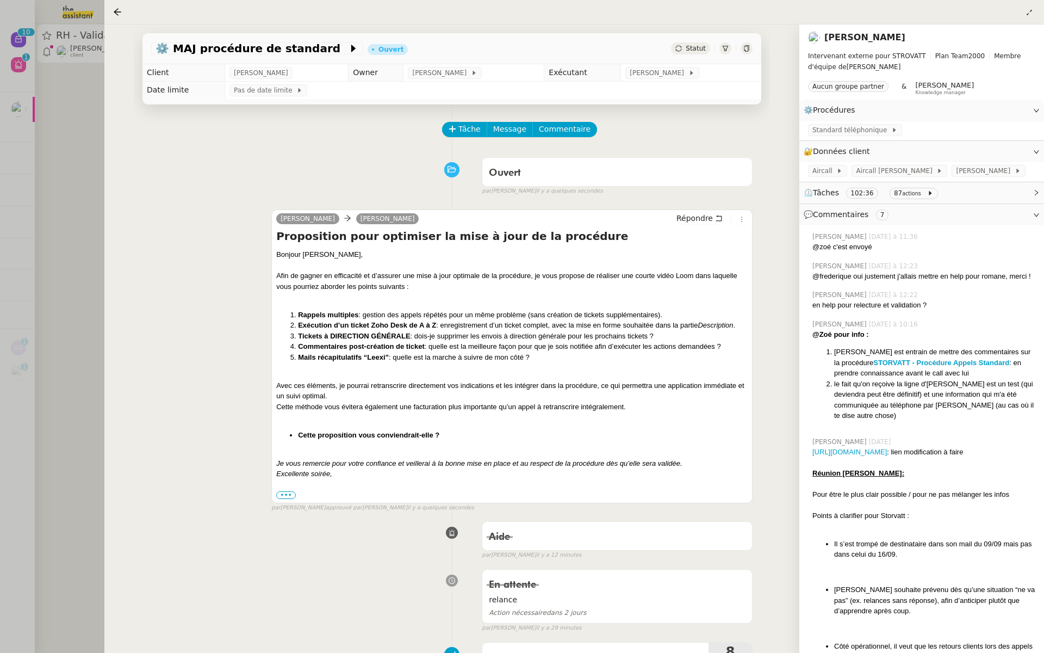
click at [43, 220] on div at bounding box center [522, 326] width 1044 height 653
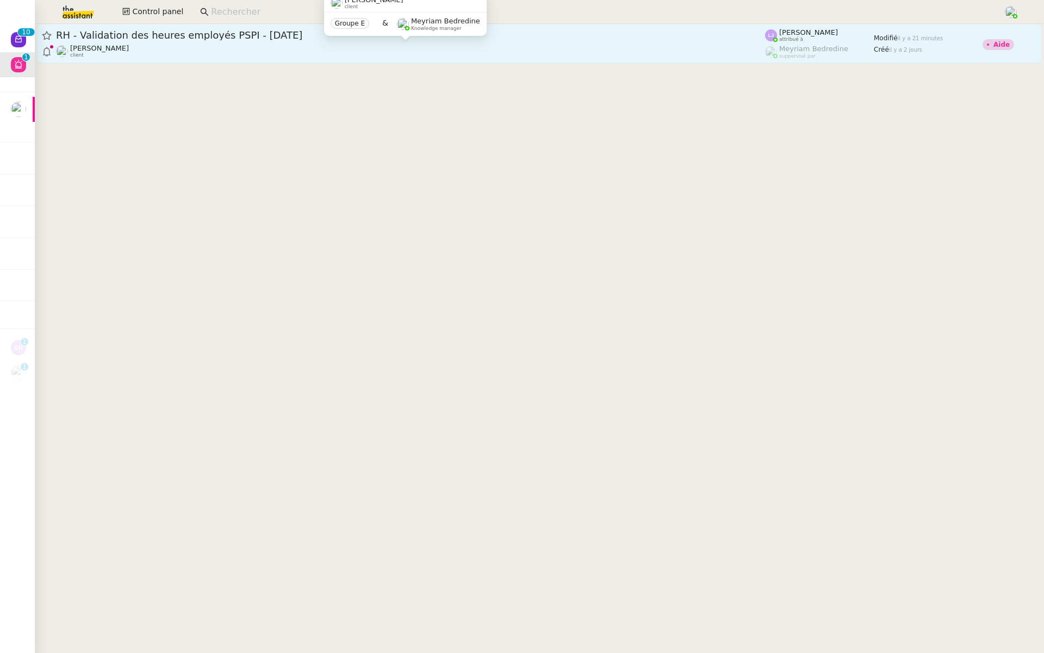
click at [175, 45] on div "[PERSON_NAME] client" at bounding box center [410, 51] width 709 height 14
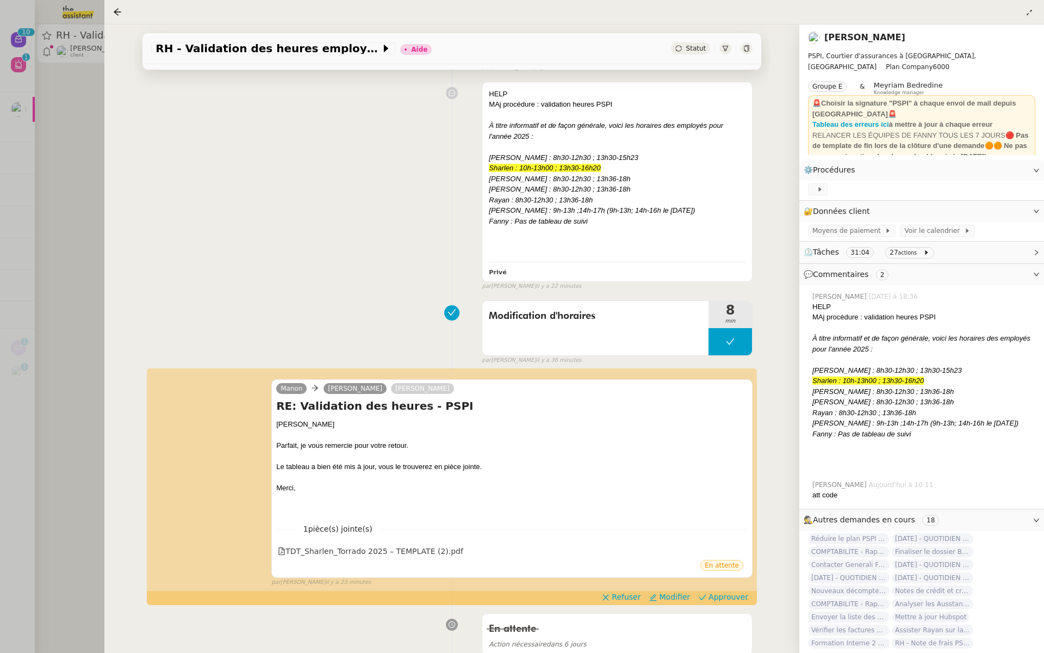
scroll to position [220, 0]
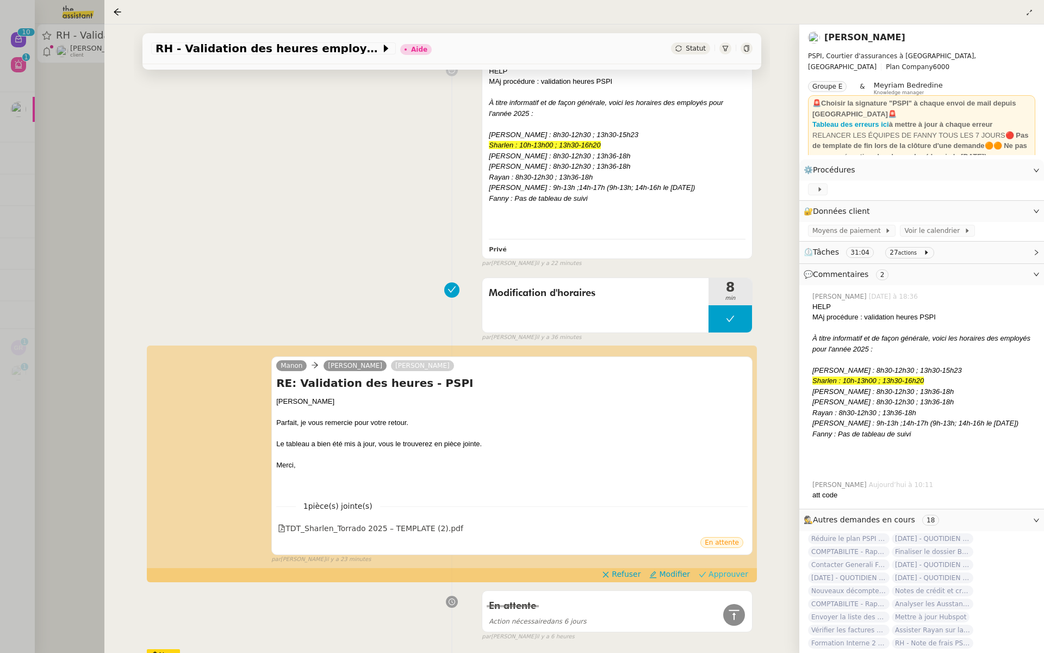
click at [717, 570] on span "Approuver" at bounding box center [729, 573] width 40 height 11
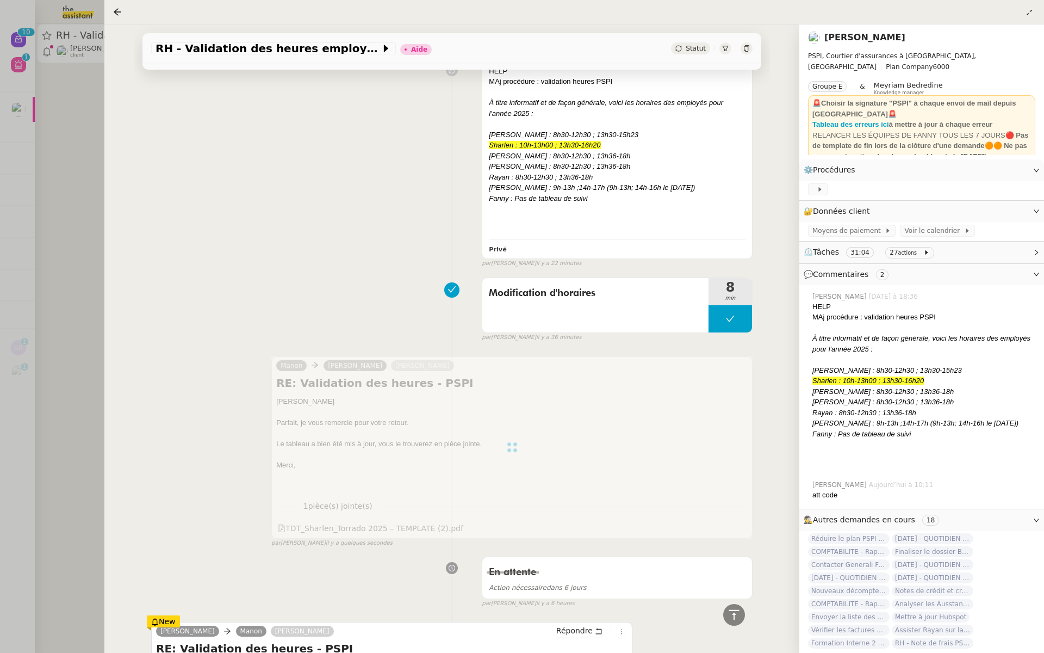
scroll to position [0, 0]
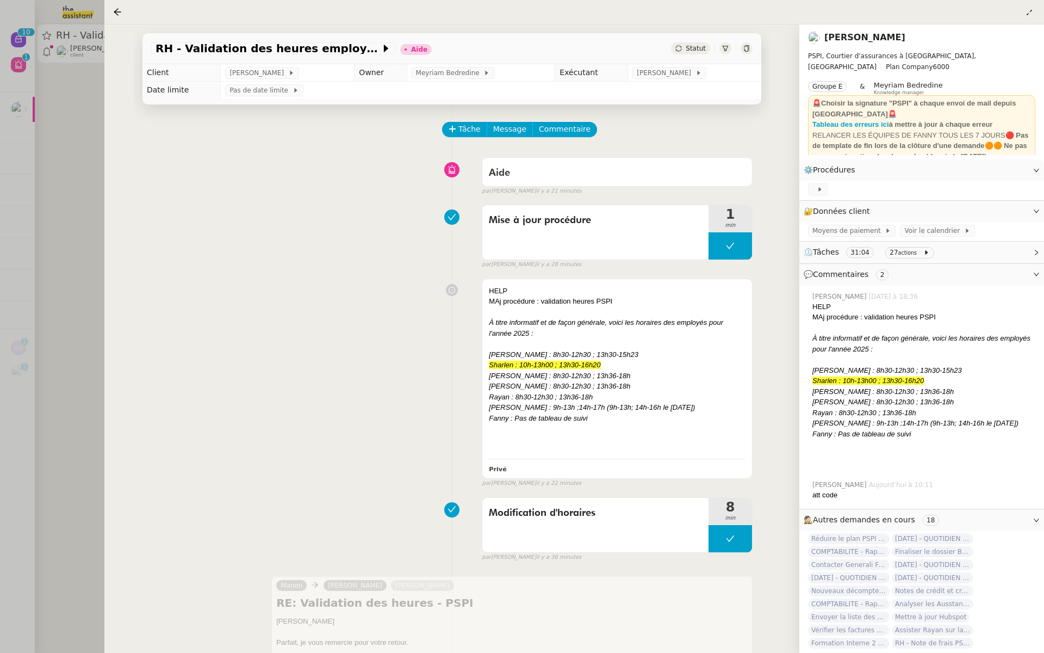
click at [0, 271] on div at bounding box center [522, 326] width 1044 height 653
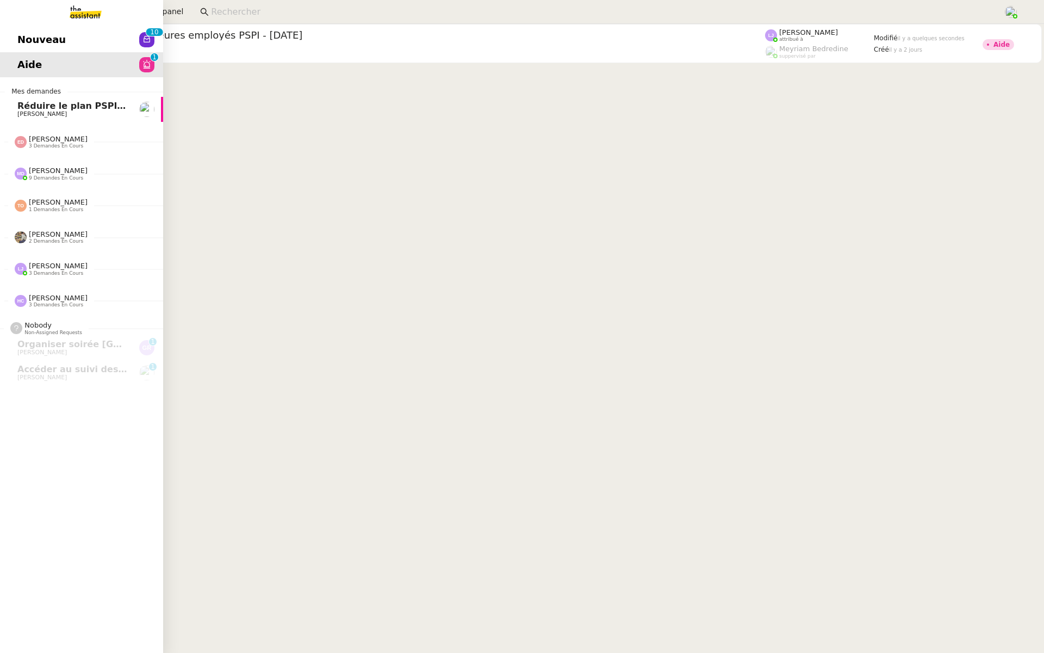
click at [35, 41] on span "Nouveau" at bounding box center [41, 40] width 48 height 16
